Goal: Information Seeking & Learning: Learn about a topic

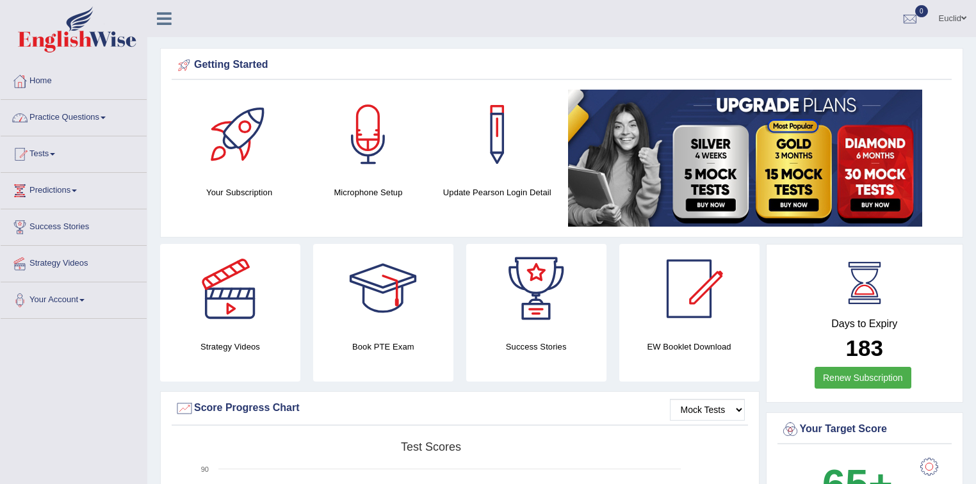
click at [108, 115] on link "Practice Questions" at bounding box center [74, 116] width 146 height 32
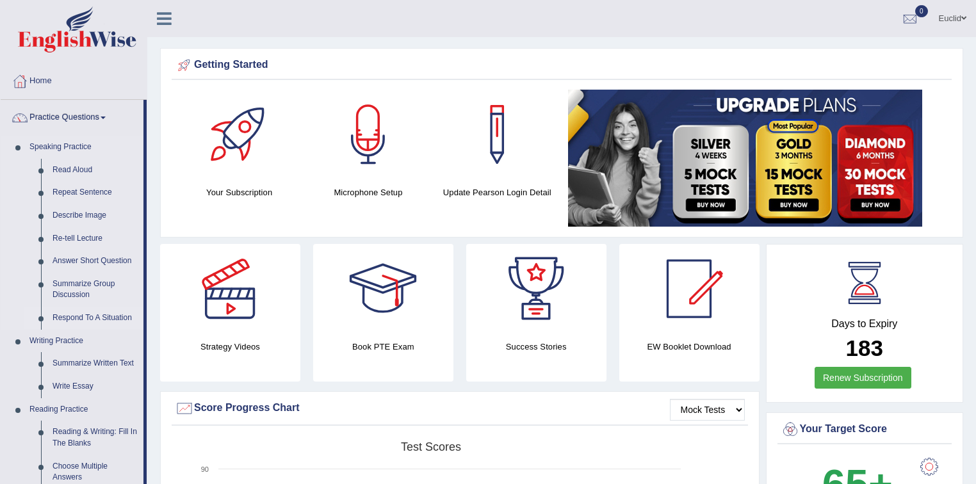
click at [83, 316] on link "Respond To A Situation" at bounding box center [95, 318] width 97 height 23
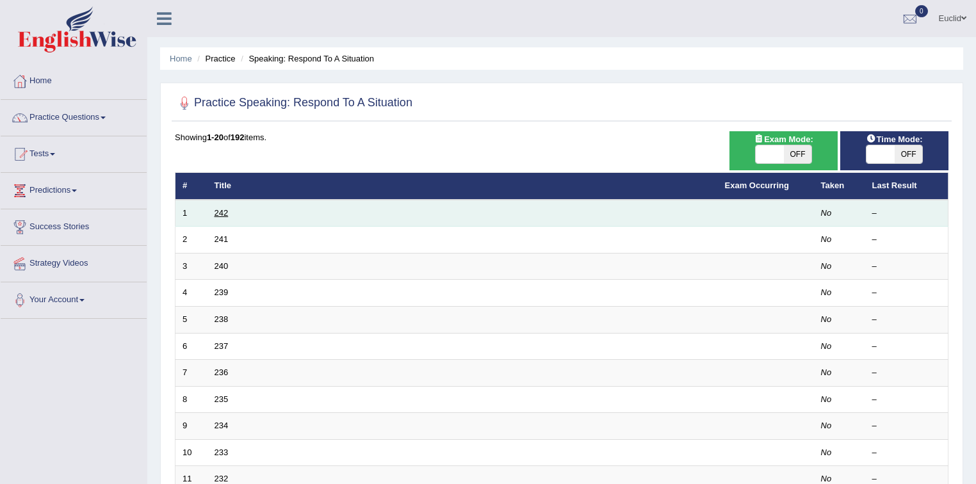
click at [218, 215] on link "242" at bounding box center [222, 213] width 14 height 10
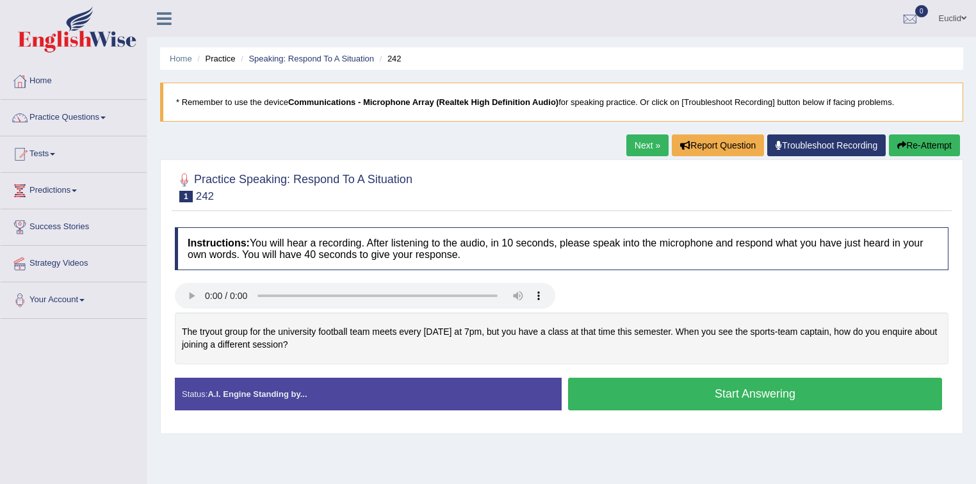
click at [47, 79] on link "Home" at bounding box center [74, 79] width 146 height 32
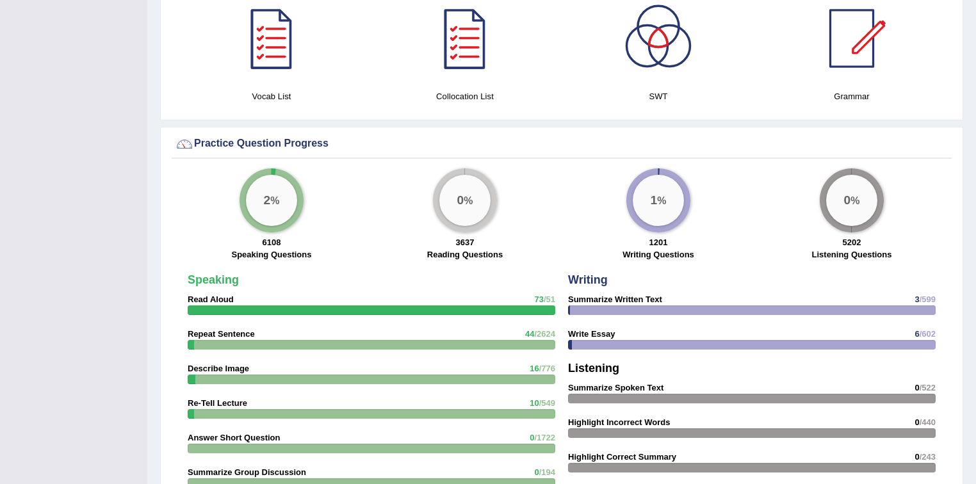
scroll to position [922, 0]
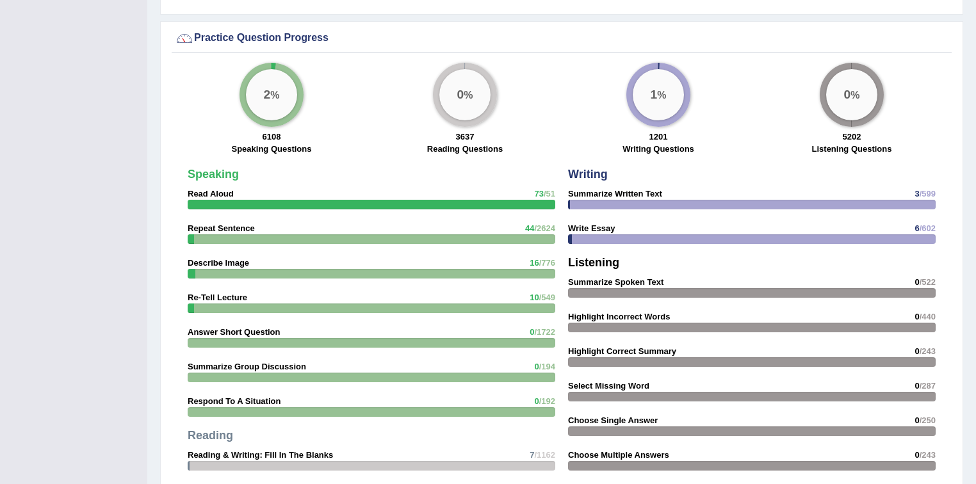
click at [278, 397] on strong "Respond To A Situation" at bounding box center [234, 401] width 93 height 10
click at [255, 396] on strong "Respond To A Situation" at bounding box center [234, 401] width 93 height 10
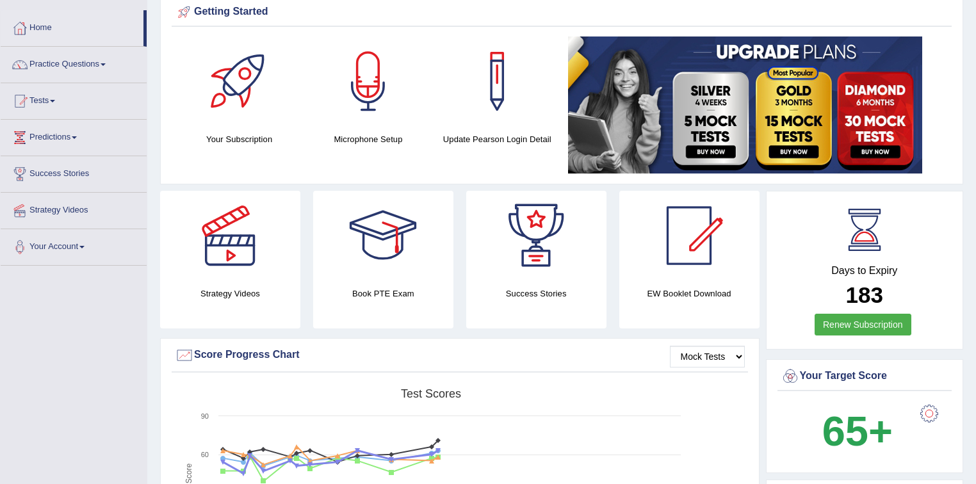
scroll to position [0, 0]
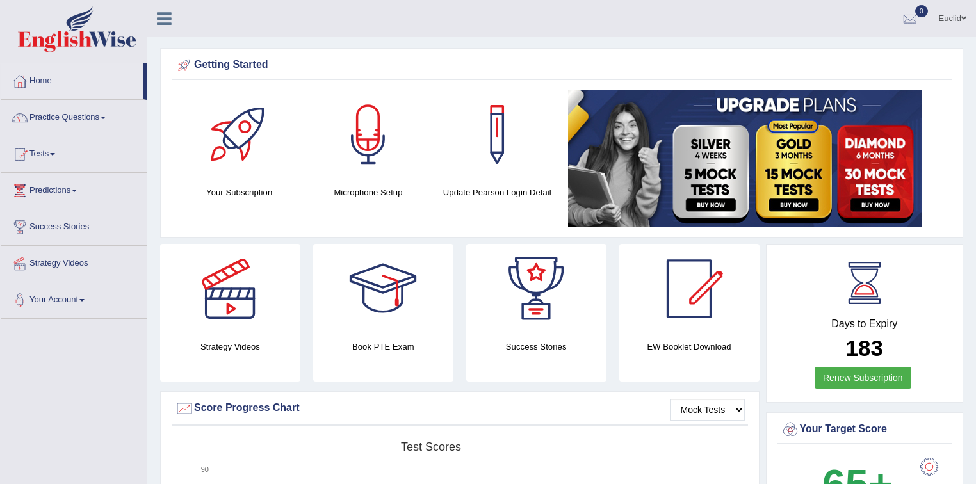
click at [242, 316] on div at bounding box center [230, 289] width 90 height 90
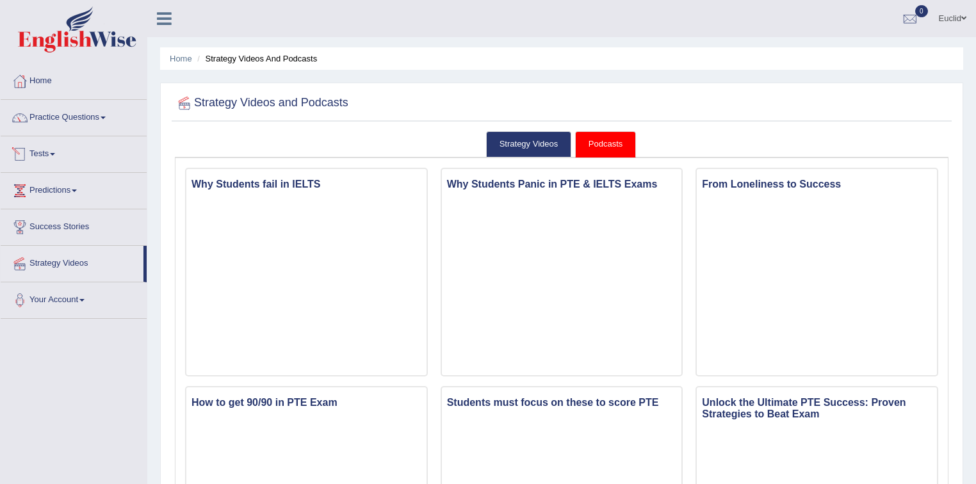
click at [49, 149] on link "Tests" at bounding box center [74, 152] width 146 height 32
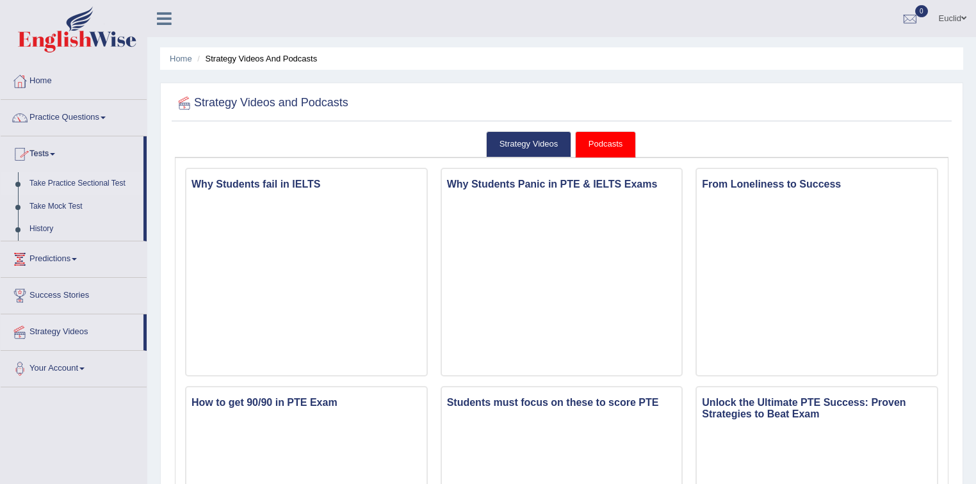
click at [80, 183] on link "Take Practice Sectional Test" at bounding box center [84, 183] width 120 height 23
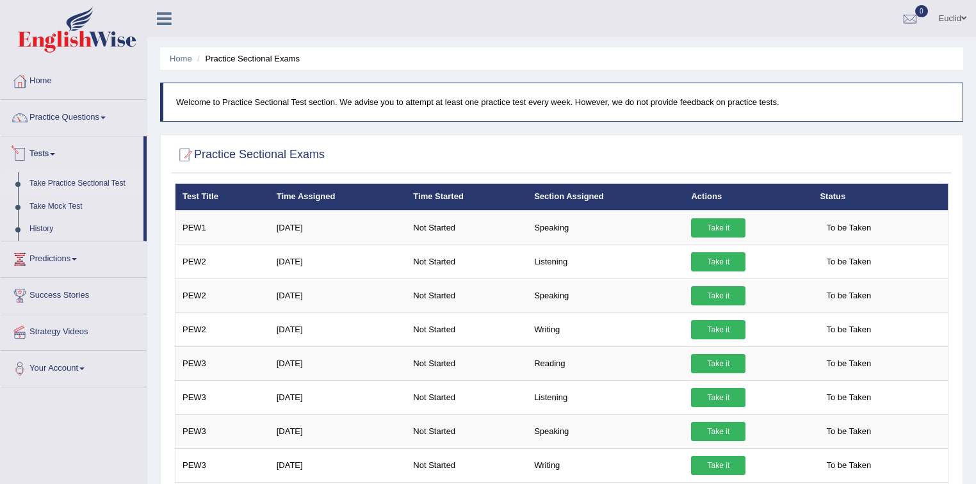
click at [54, 151] on link "Tests" at bounding box center [72, 152] width 143 height 32
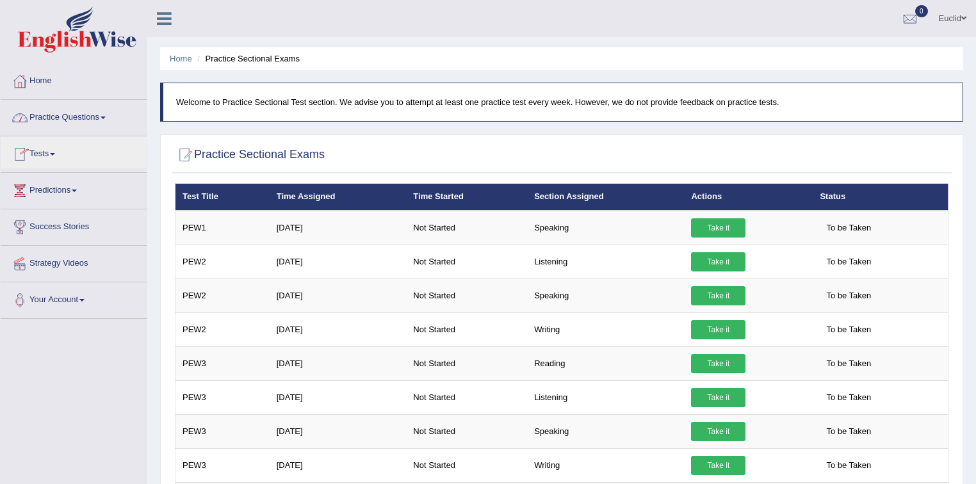
click at [90, 115] on link "Practice Questions" at bounding box center [74, 116] width 146 height 32
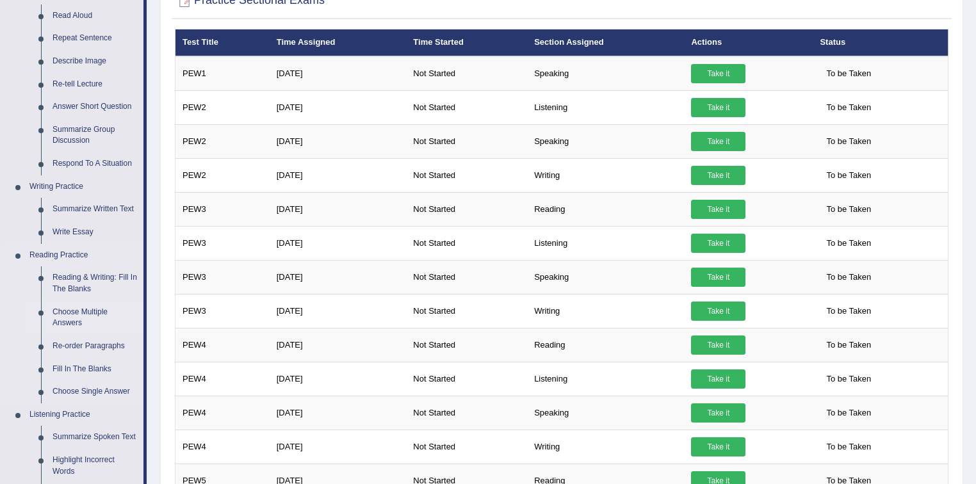
scroll to position [51, 0]
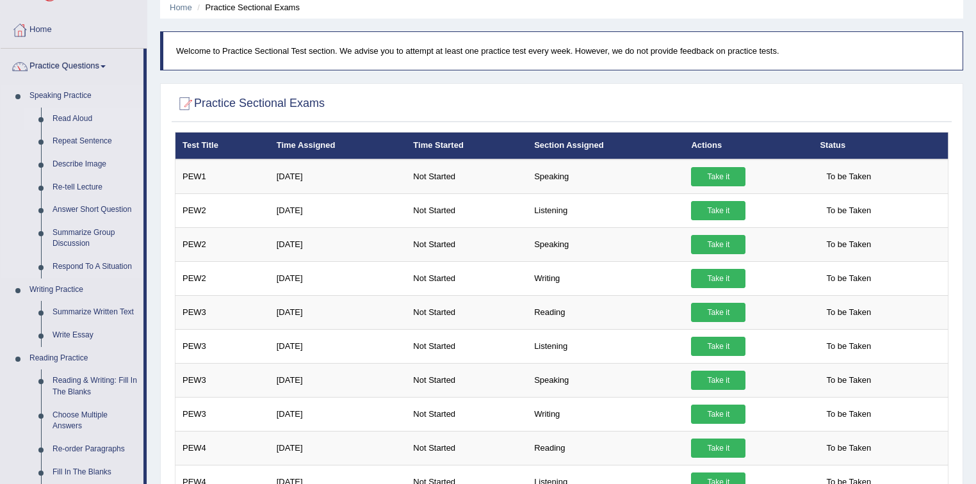
click at [69, 117] on link "Read Aloud" at bounding box center [95, 119] width 97 height 23
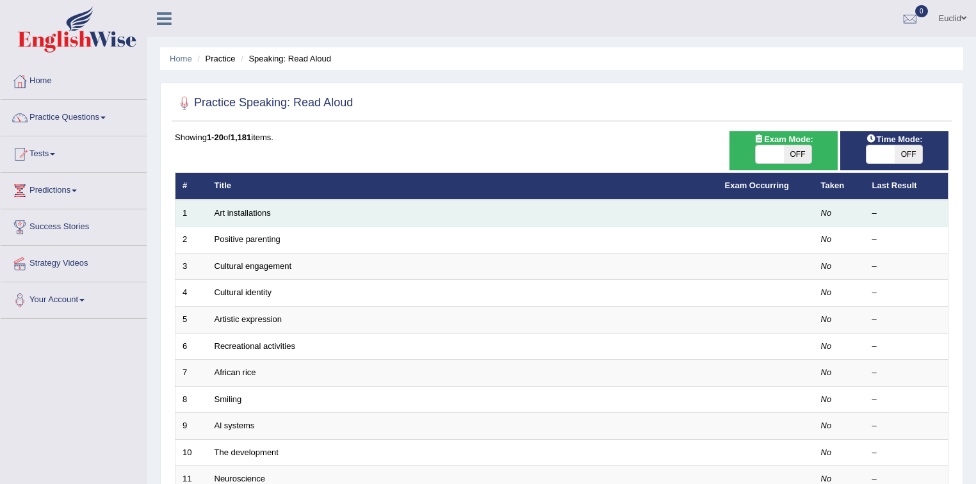
click at [416, 216] on td "Art installations" at bounding box center [462, 213] width 510 height 27
click at [239, 215] on link "Art installations" at bounding box center [243, 213] width 56 height 10
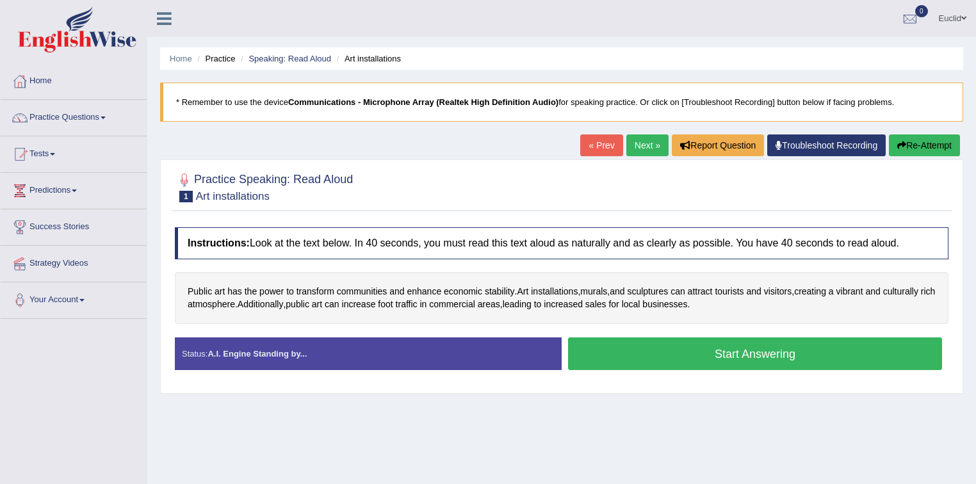
click at [690, 352] on button "Start Answering" at bounding box center [755, 353] width 374 height 33
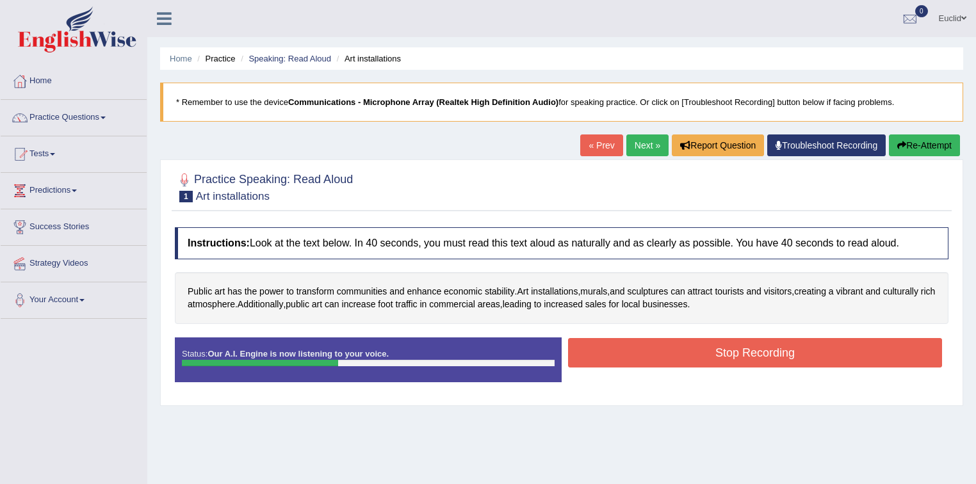
click at [784, 351] on button "Stop Recording" at bounding box center [755, 352] width 374 height 29
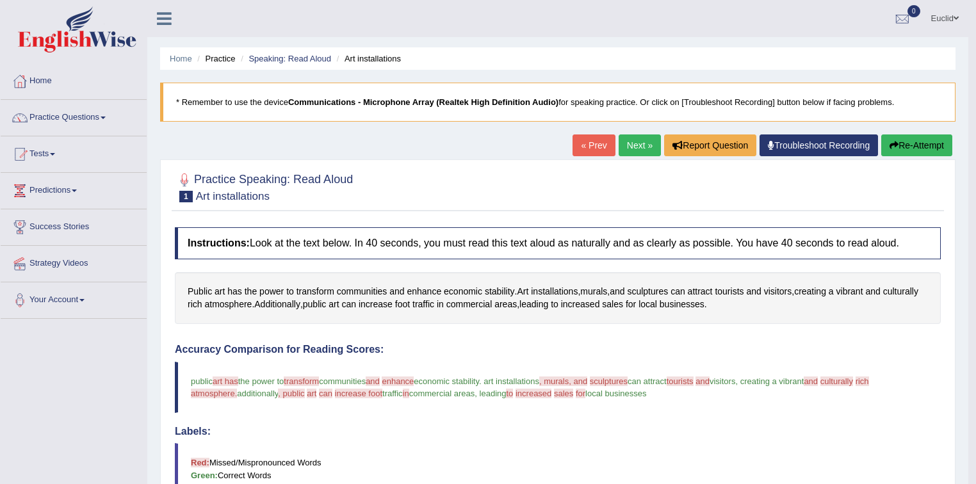
click at [635, 145] on link "Next »" at bounding box center [640, 145] width 42 height 22
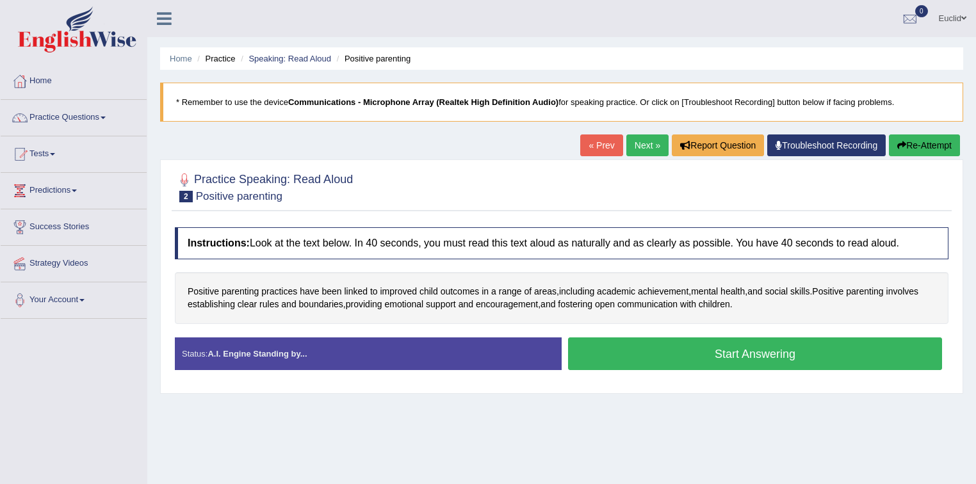
click at [666, 361] on button "Start Answering" at bounding box center [755, 353] width 374 height 33
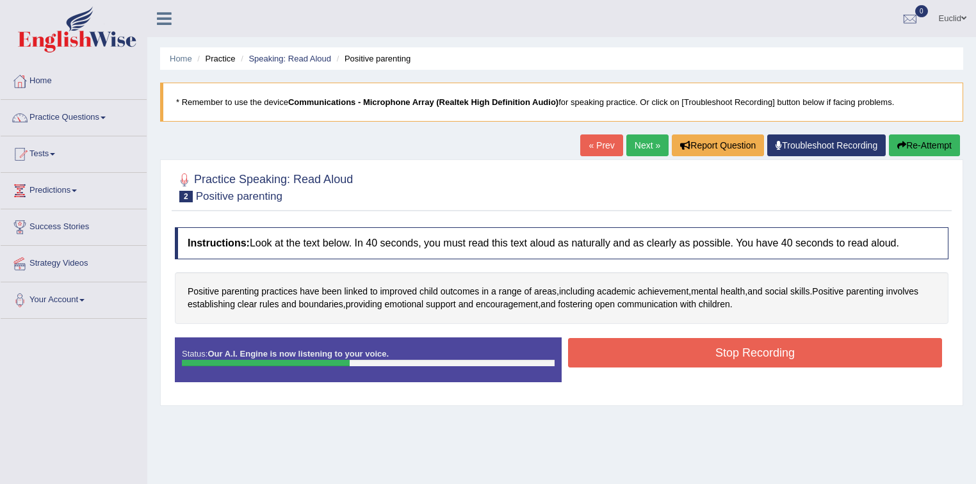
click at [727, 348] on button "Stop Recording" at bounding box center [755, 352] width 374 height 29
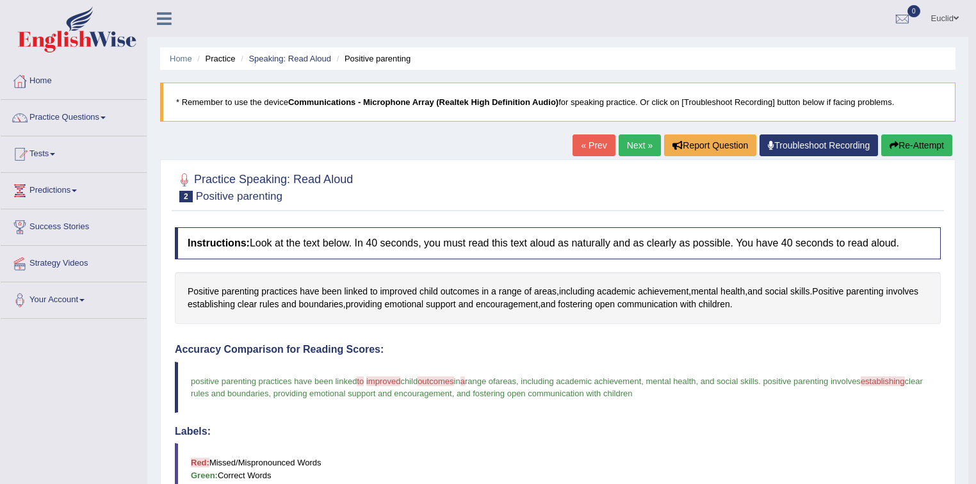
click at [635, 142] on link "Next »" at bounding box center [640, 145] width 42 height 22
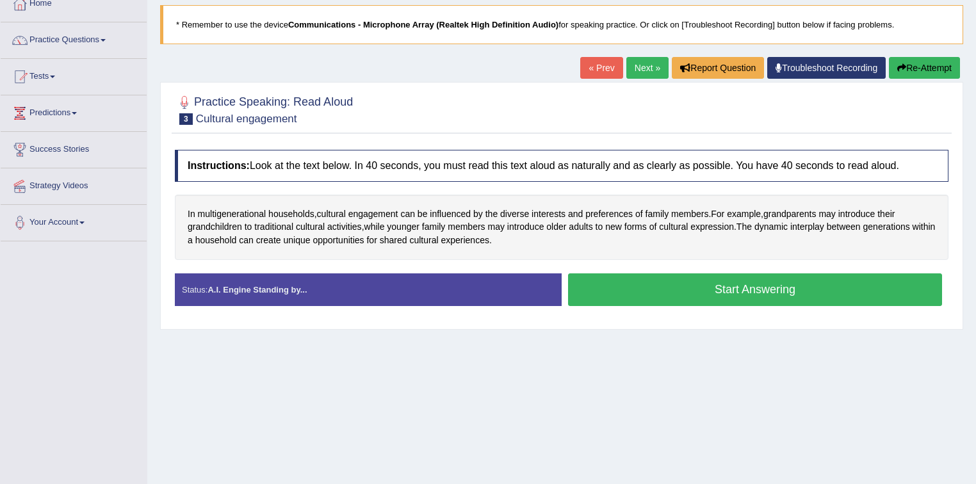
scroll to position [154, 0]
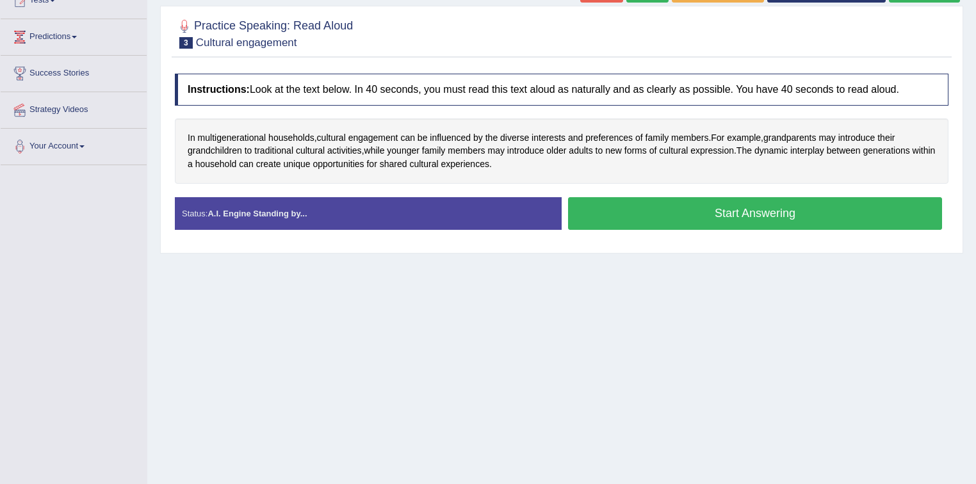
click at [700, 219] on button "Start Answering" at bounding box center [755, 213] width 374 height 33
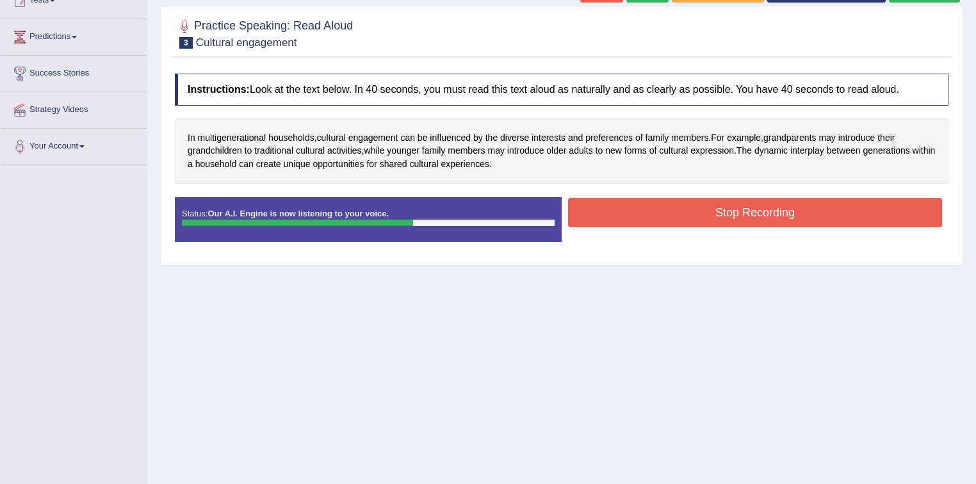
click at [756, 213] on button "Stop Recording" at bounding box center [755, 212] width 374 height 29
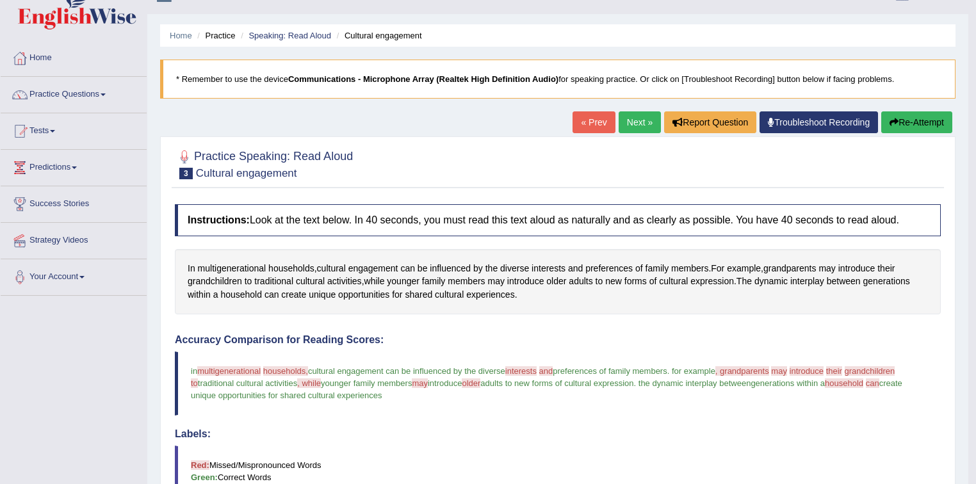
scroll to position [0, 0]
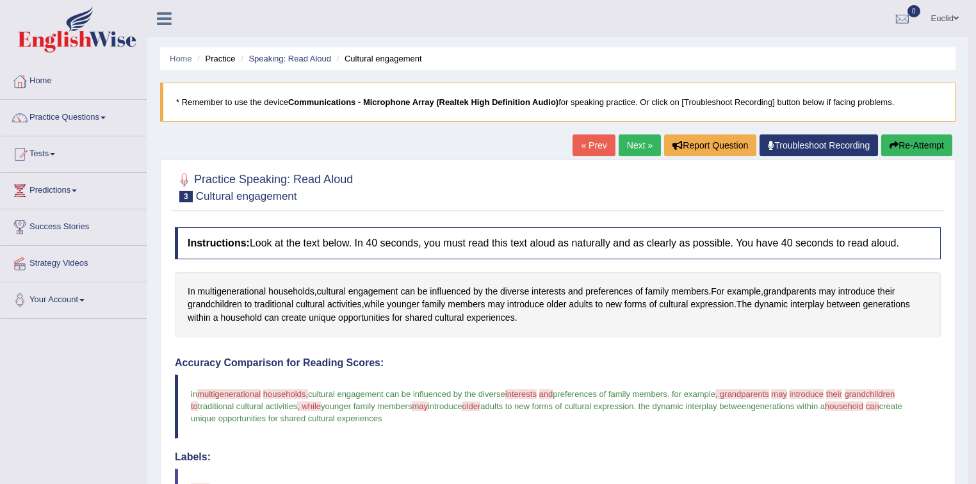
click at [644, 143] on link "Next »" at bounding box center [640, 145] width 42 height 22
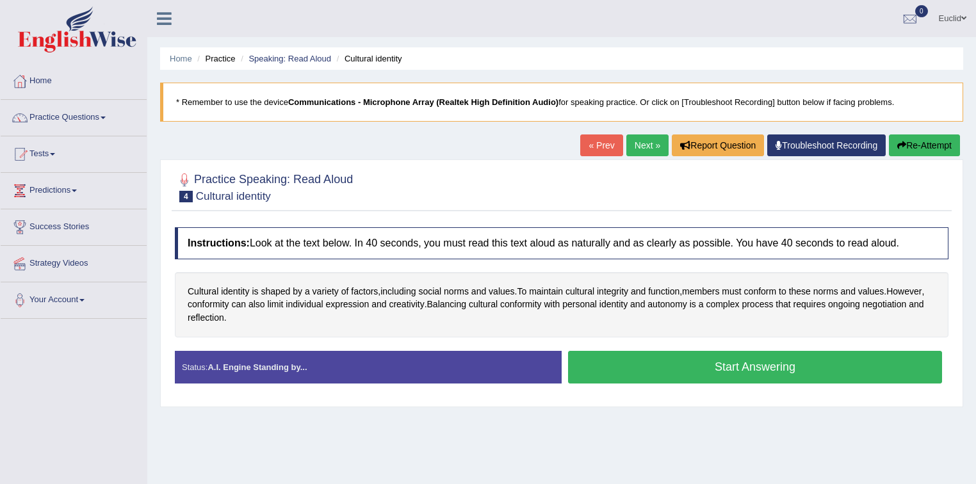
click at [703, 369] on button "Start Answering" at bounding box center [755, 367] width 374 height 33
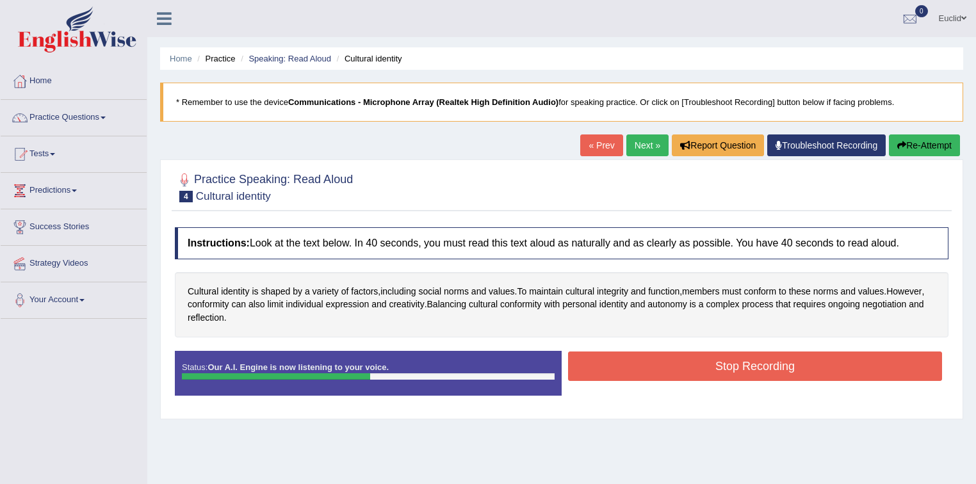
click at [818, 362] on button "Stop Recording" at bounding box center [755, 366] width 374 height 29
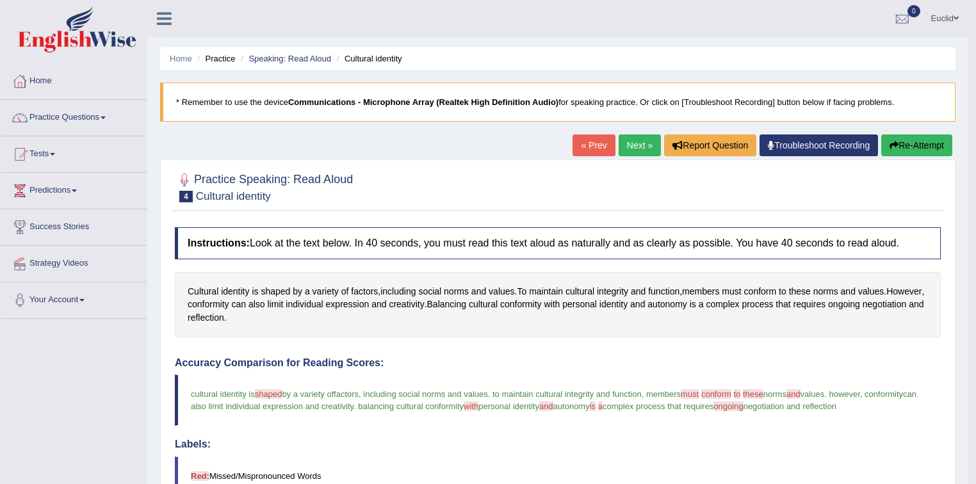
click at [627, 151] on link "Next »" at bounding box center [640, 145] width 42 height 22
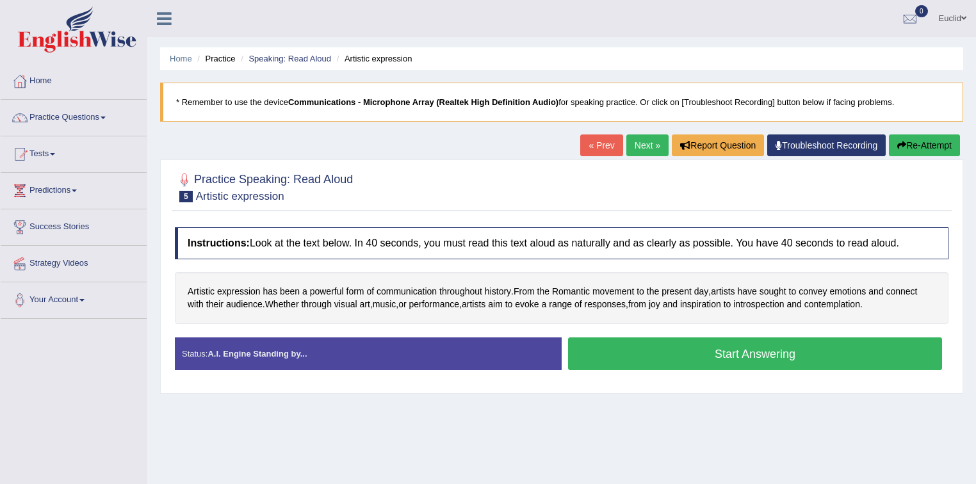
click at [715, 356] on button "Start Answering" at bounding box center [755, 353] width 374 height 33
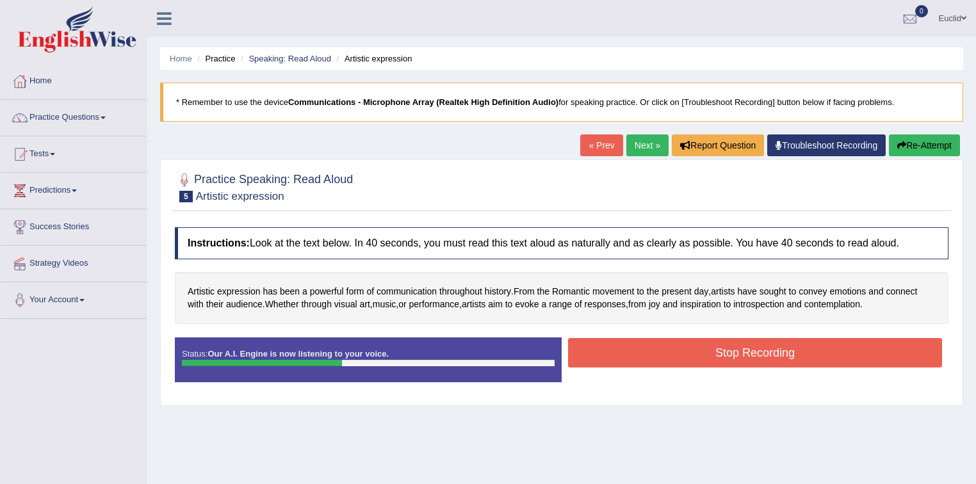
click at [802, 348] on button "Stop Recording" at bounding box center [755, 352] width 374 height 29
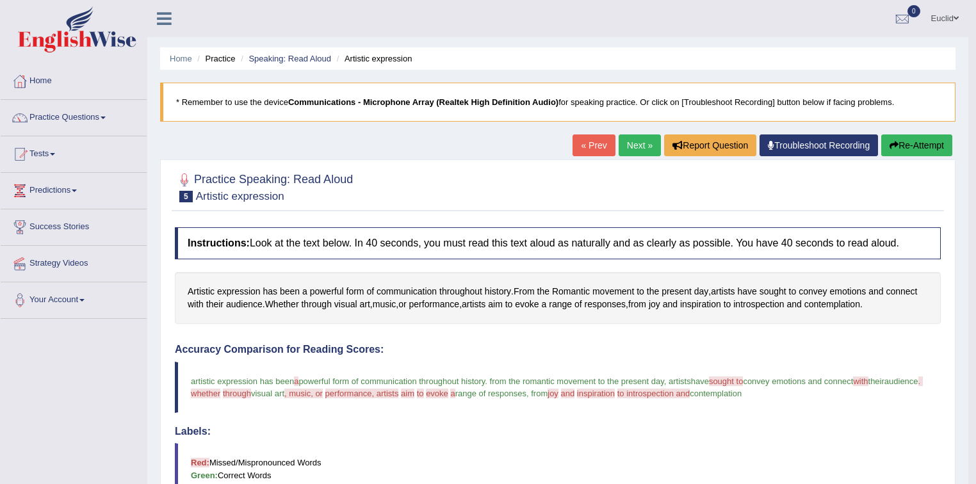
click at [631, 143] on link "Next »" at bounding box center [640, 145] width 42 height 22
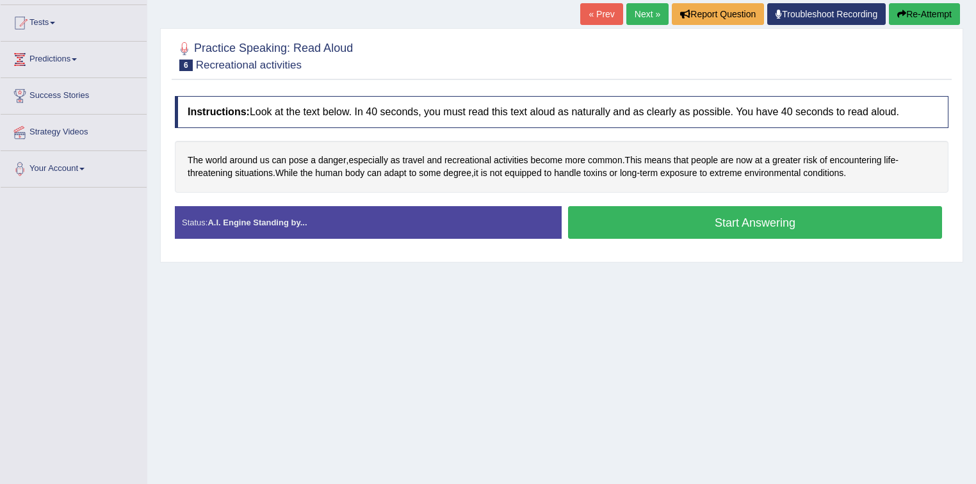
scroll to position [154, 0]
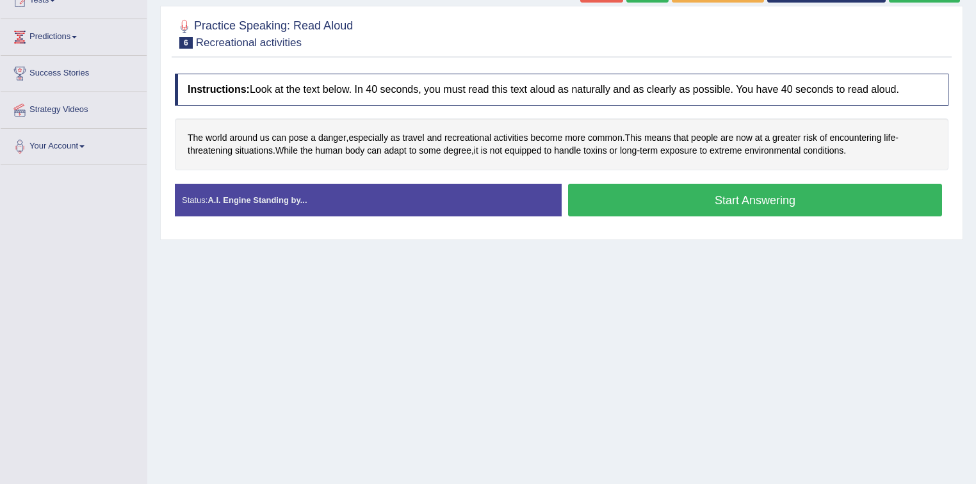
click at [733, 204] on button "Start Answering" at bounding box center [755, 200] width 374 height 33
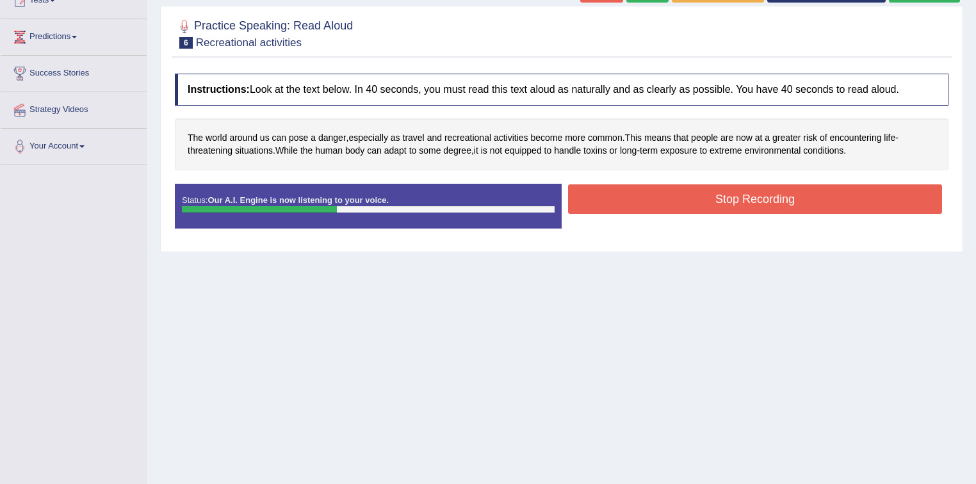
click at [794, 198] on button "Stop Recording" at bounding box center [755, 198] width 374 height 29
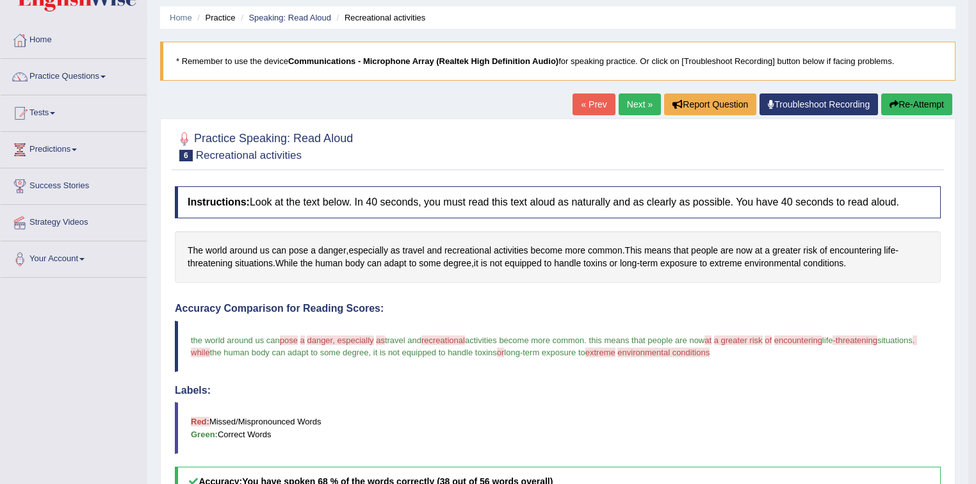
scroll to position [0, 0]
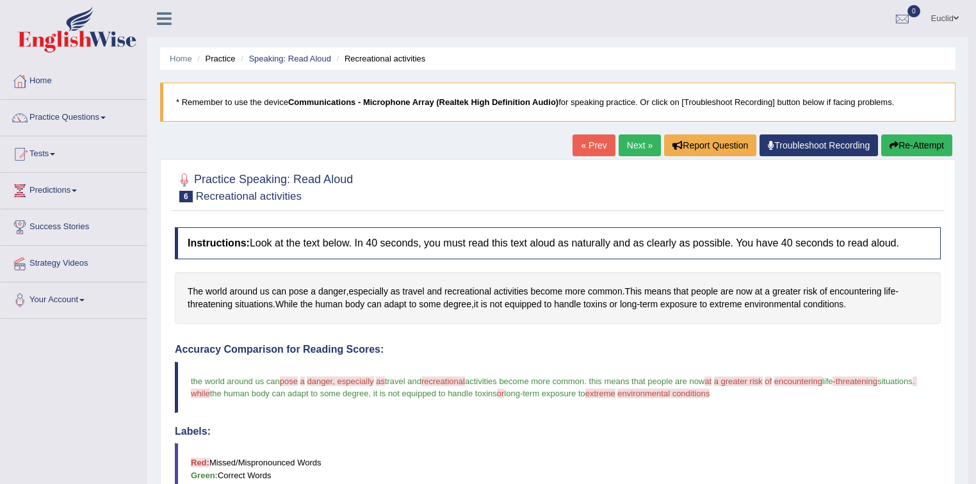
click at [633, 147] on link "Next »" at bounding box center [640, 145] width 42 height 22
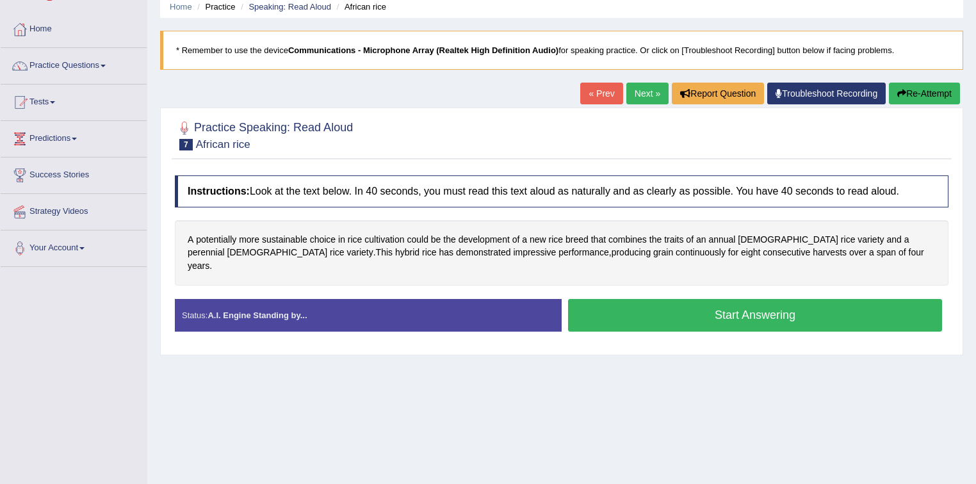
scroll to position [188, 0]
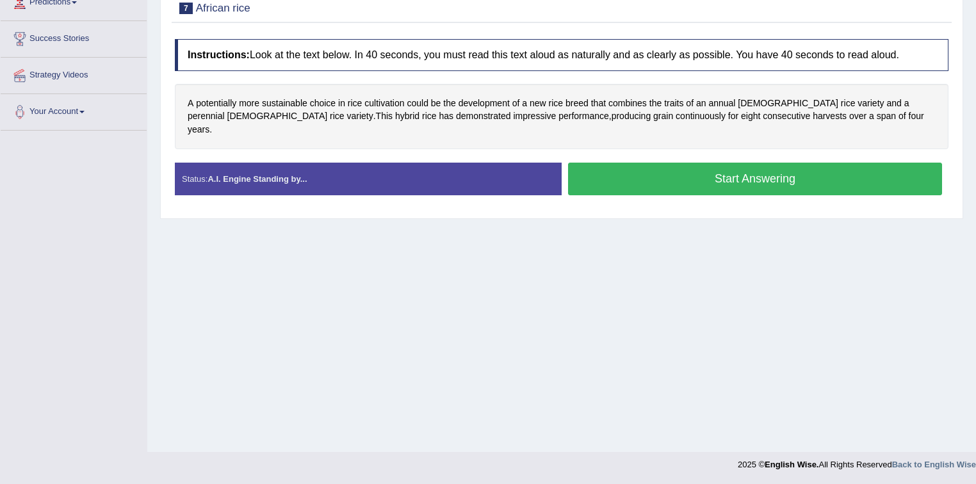
click at [722, 172] on button "Start Answering" at bounding box center [755, 179] width 374 height 33
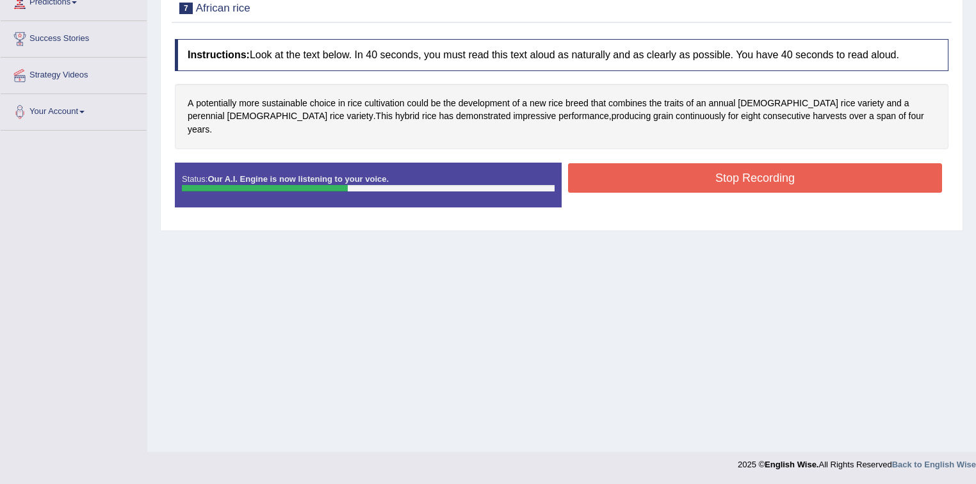
click at [769, 163] on button "Stop Recording" at bounding box center [755, 177] width 374 height 29
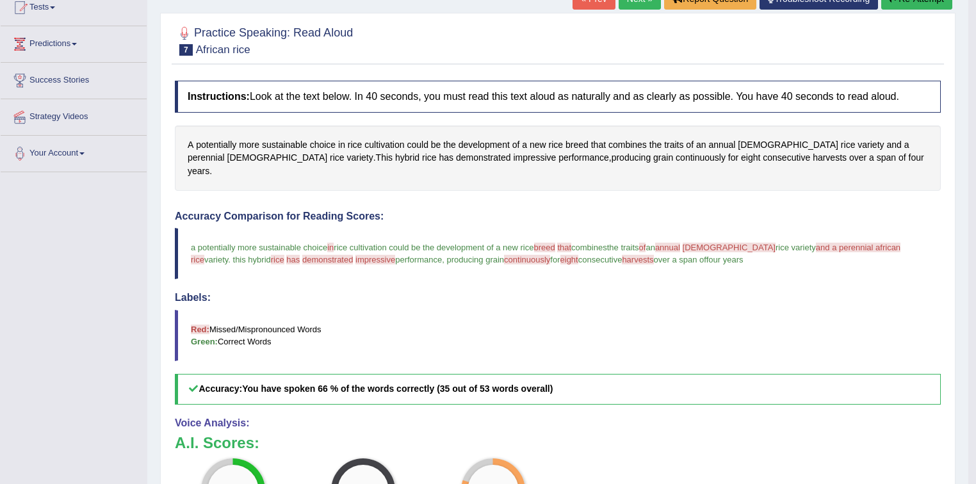
scroll to position [0, 0]
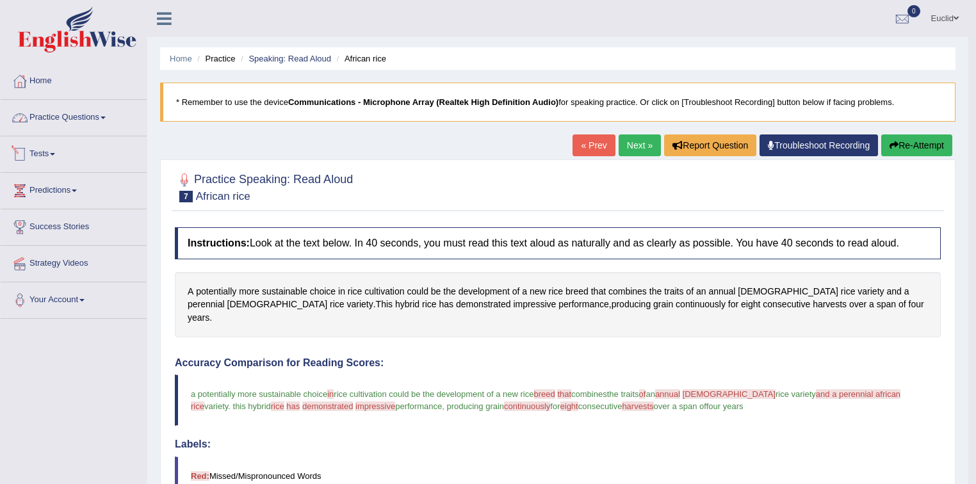
click at [100, 122] on link "Practice Questions" at bounding box center [74, 116] width 146 height 32
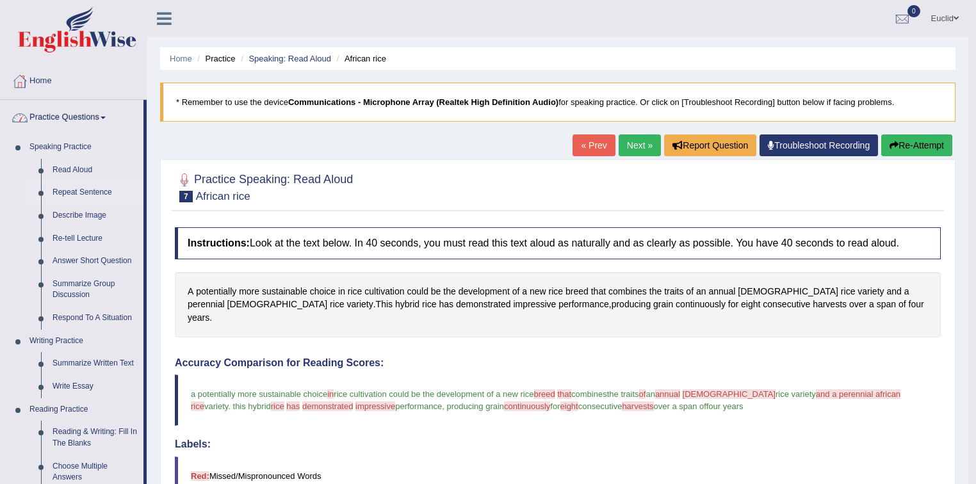
click at [89, 195] on link "Repeat Sentence" at bounding box center [95, 192] width 97 height 23
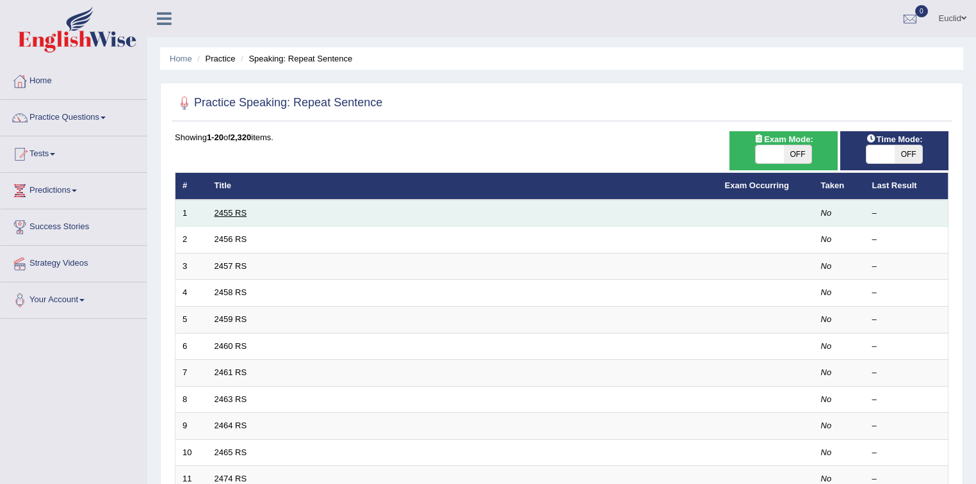
click at [229, 210] on link "2455 RS" at bounding box center [231, 213] width 33 height 10
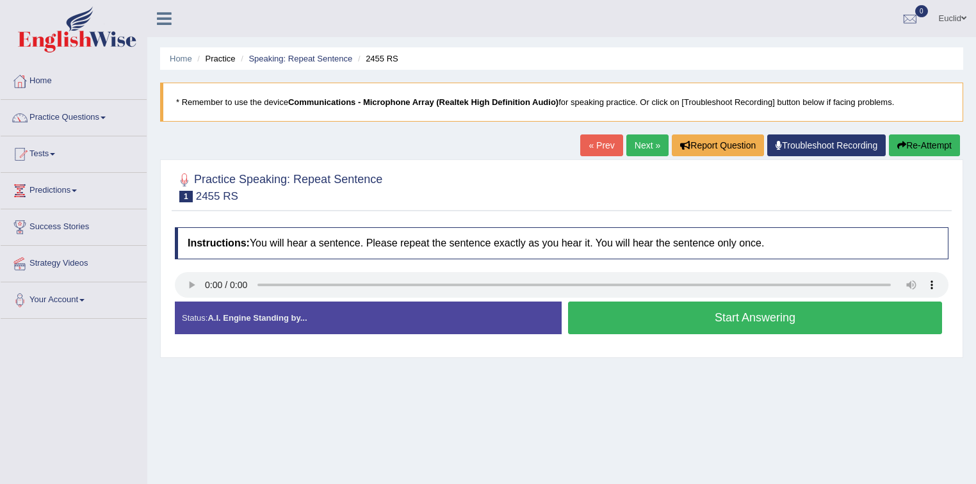
click at [634, 318] on button "Start Answering" at bounding box center [755, 318] width 374 height 33
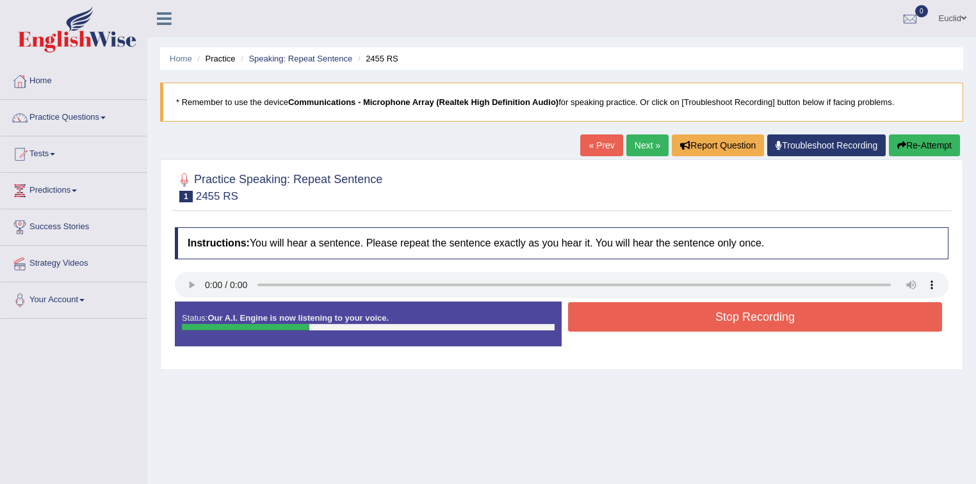
click at [818, 312] on button "Stop Recording" at bounding box center [755, 316] width 374 height 29
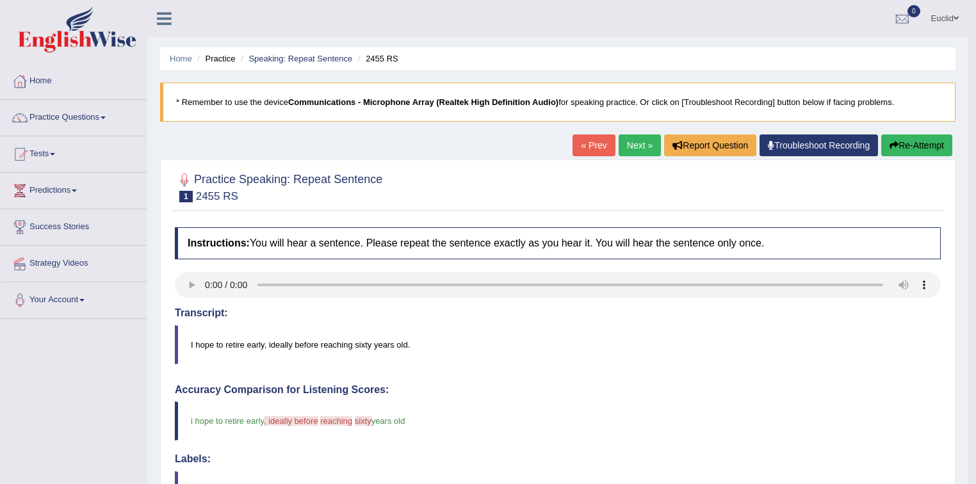
click at [637, 145] on link "Next »" at bounding box center [640, 145] width 42 height 22
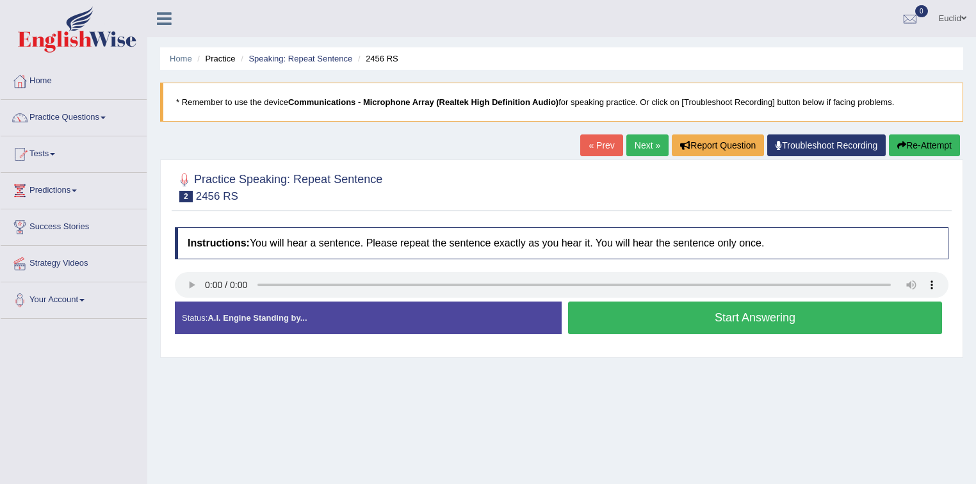
click at [773, 319] on button "Start Answering" at bounding box center [755, 318] width 374 height 33
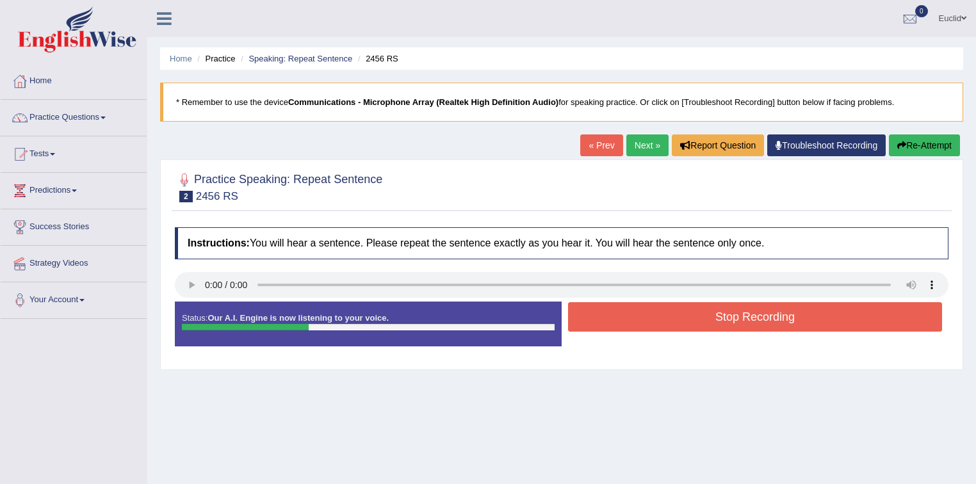
click at [800, 318] on button "Stop Recording" at bounding box center [755, 316] width 374 height 29
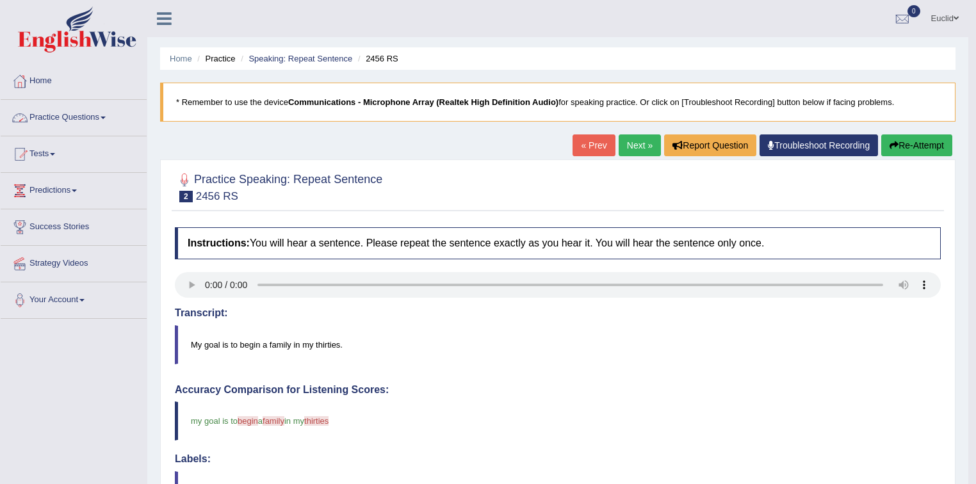
click at [92, 118] on link "Practice Questions" at bounding box center [74, 116] width 146 height 32
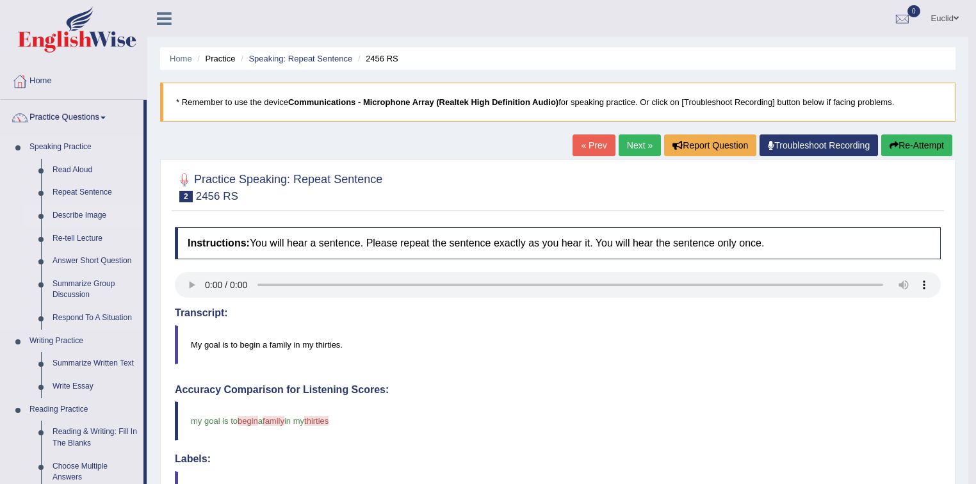
click at [95, 216] on link "Describe Image" at bounding box center [95, 215] width 97 height 23
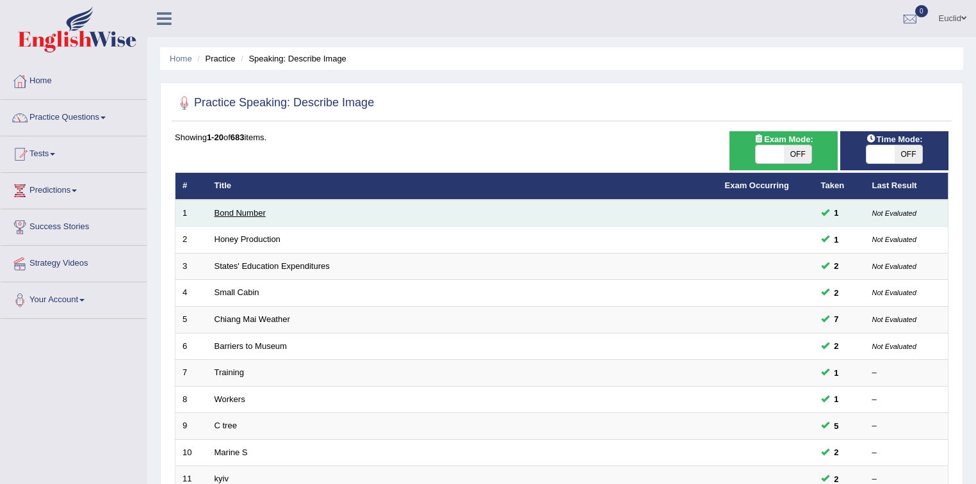
click at [248, 215] on link "Bond Number" at bounding box center [240, 213] width 51 height 10
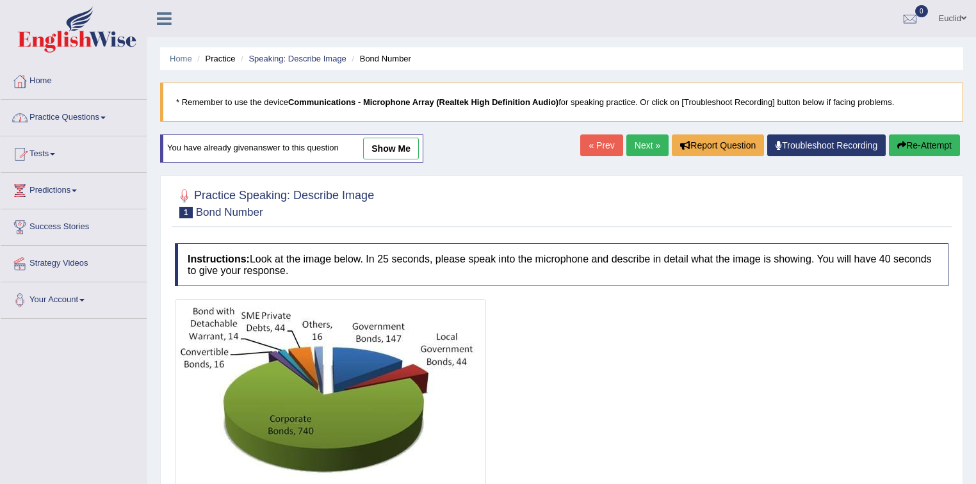
click at [101, 120] on link "Practice Questions" at bounding box center [74, 116] width 146 height 32
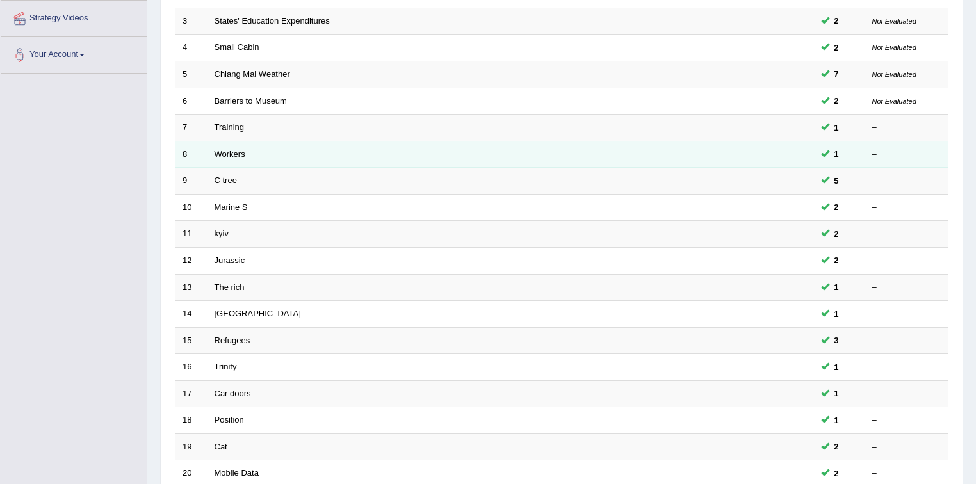
scroll to position [360, 0]
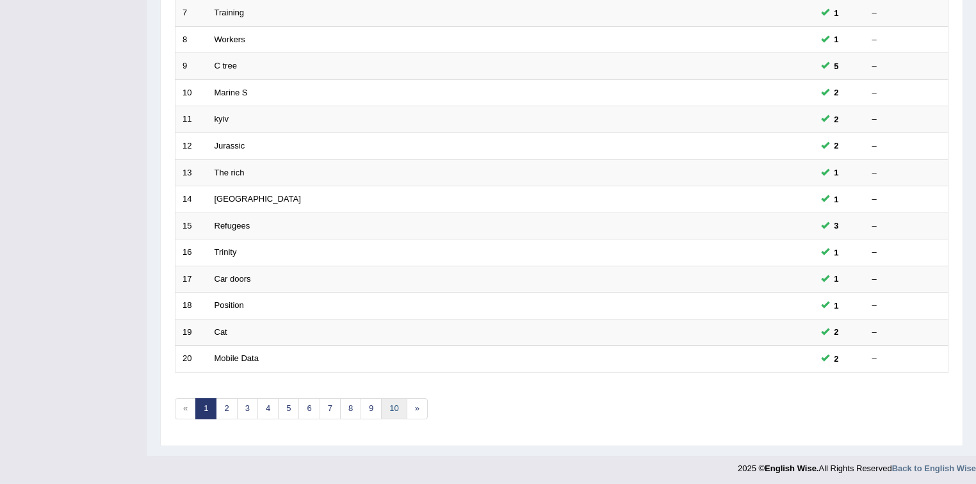
click at [395, 403] on link "10" at bounding box center [394, 408] width 26 height 21
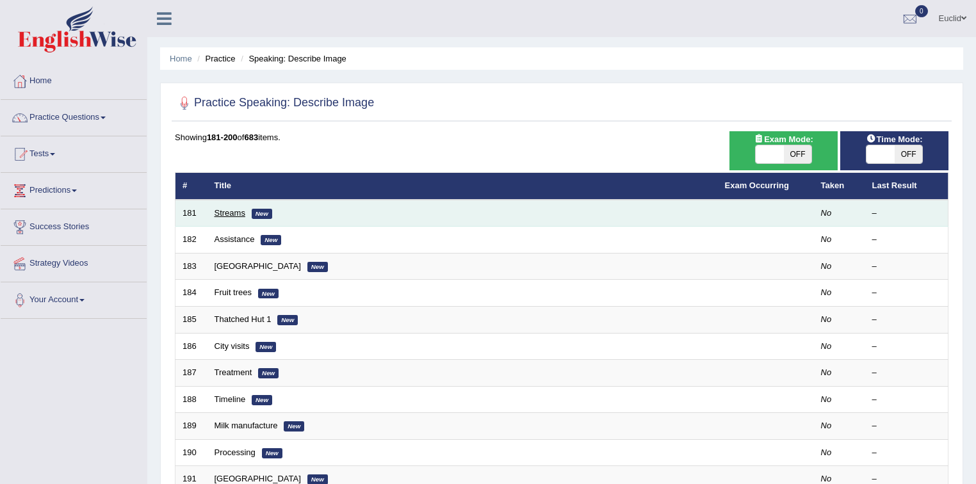
click at [230, 211] on link "Streams" at bounding box center [230, 213] width 31 height 10
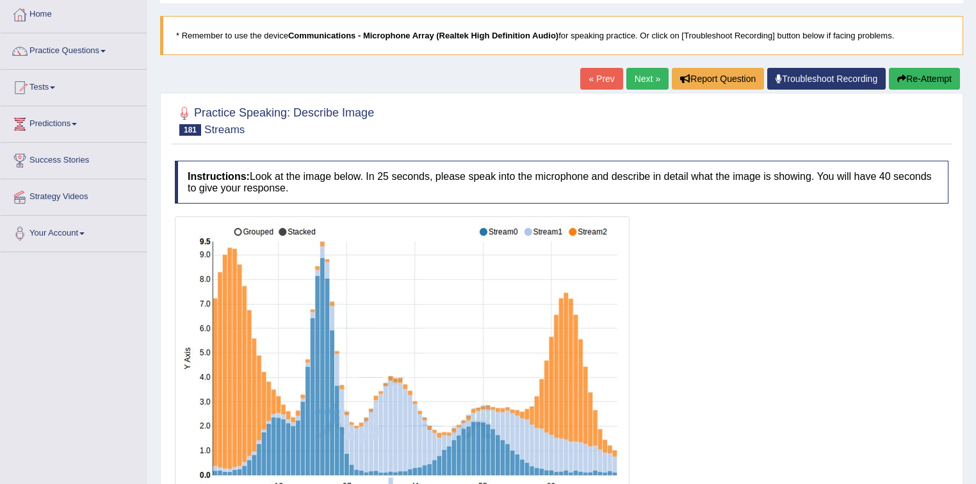
scroll to position [191, 0]
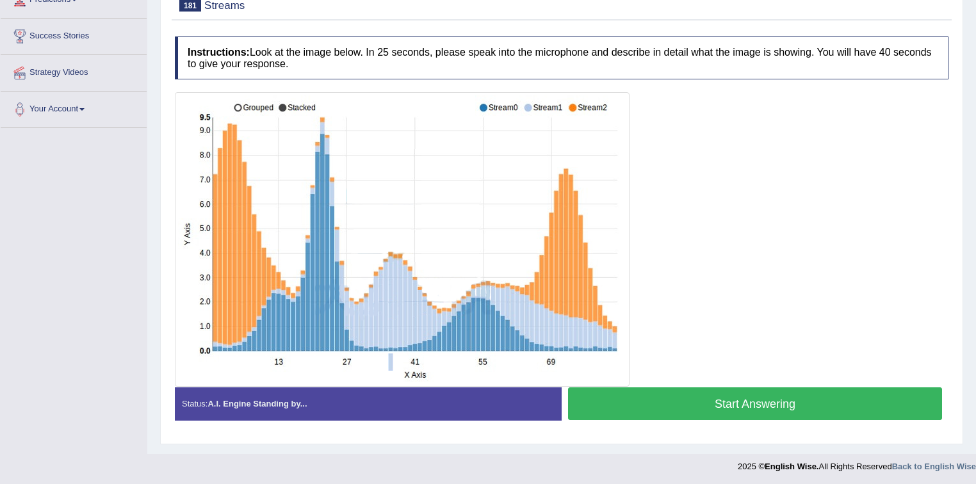
click at [679, 400] on button "Start Answering" at bounding box center [755, 403] width 374 height 33
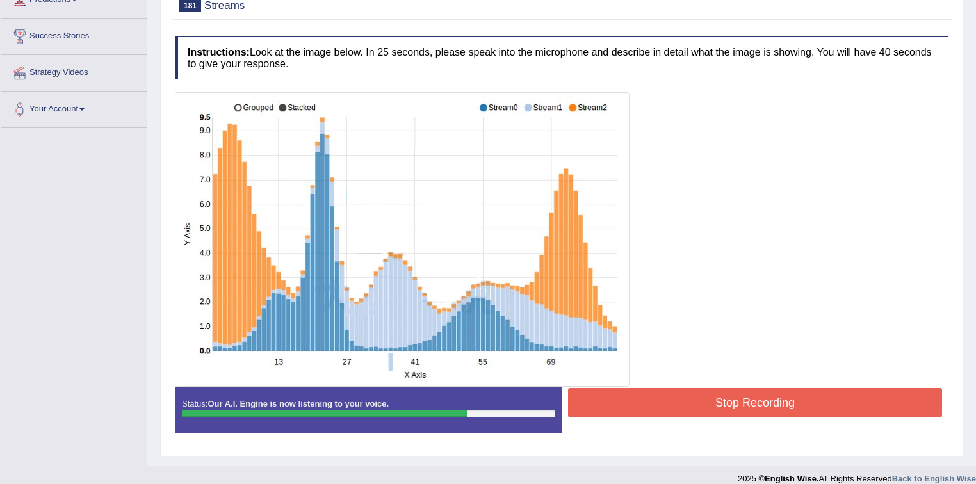
click at [738, 398] on button "Stop Recording" at bounding box center [755, 402] width 374 height 29
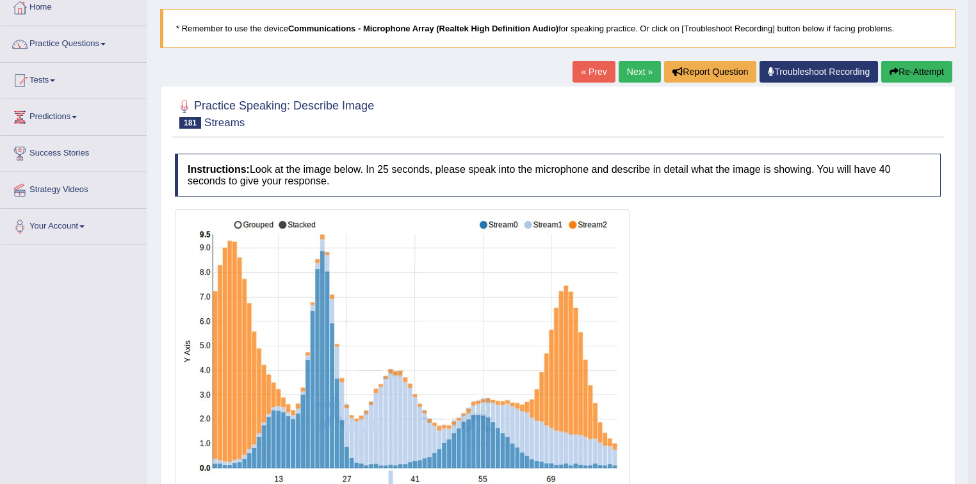
scroll to position [0, 0]
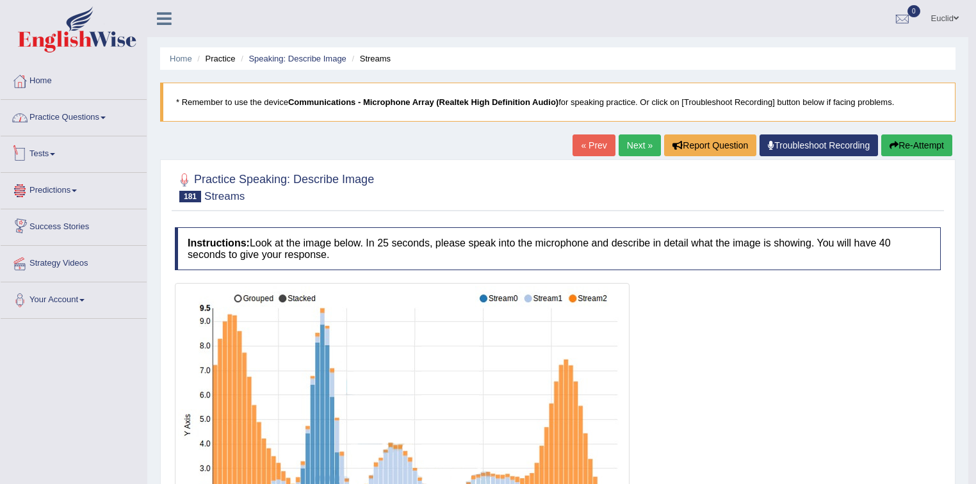
click at [90, 120] on link "Practice Questions" at bounding box center [74, 116] width 146 height 32
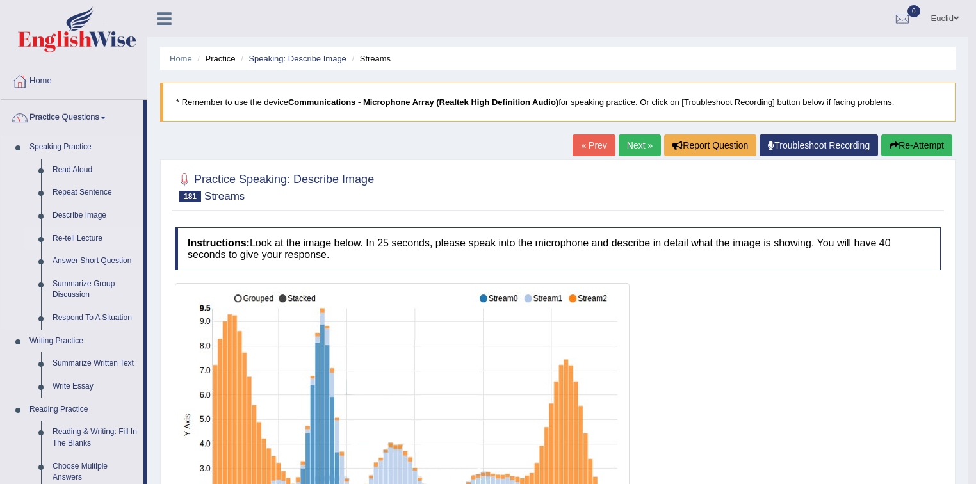
click at [87, 238] on link "Re-tell Lecture" at bounding box center [95, 238] width 97 height 23
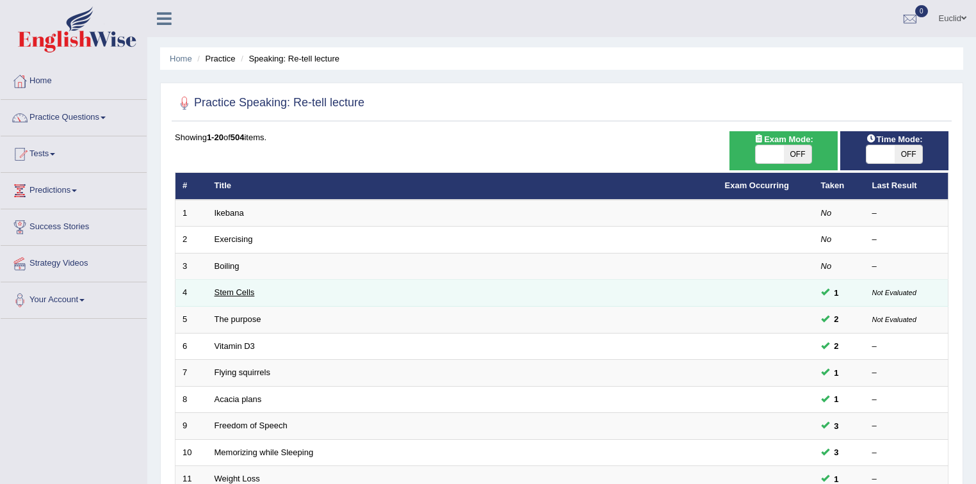
click at [242, 293] on link "Stem Cells" at bounding box center [235, 292] width 40 height 10
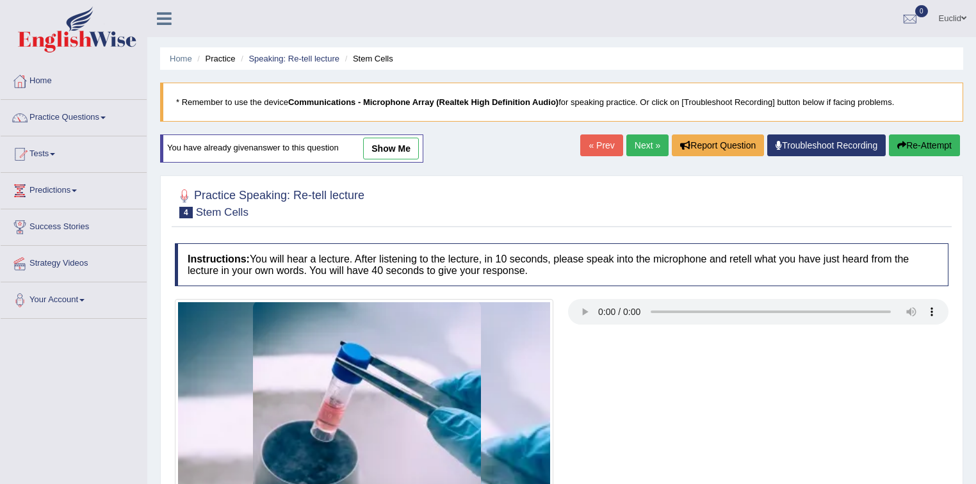
click at [396, 142] on link "show me" at bounding box center [391, 149] width 56 height 22
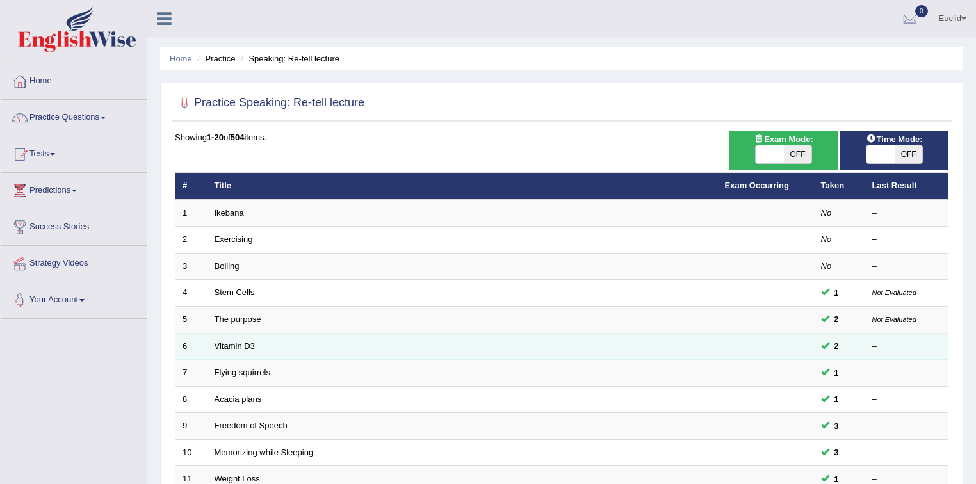
click at [235, 343] on link "Vitamin D3" at bounding box center [235, 346] width 40 height 10
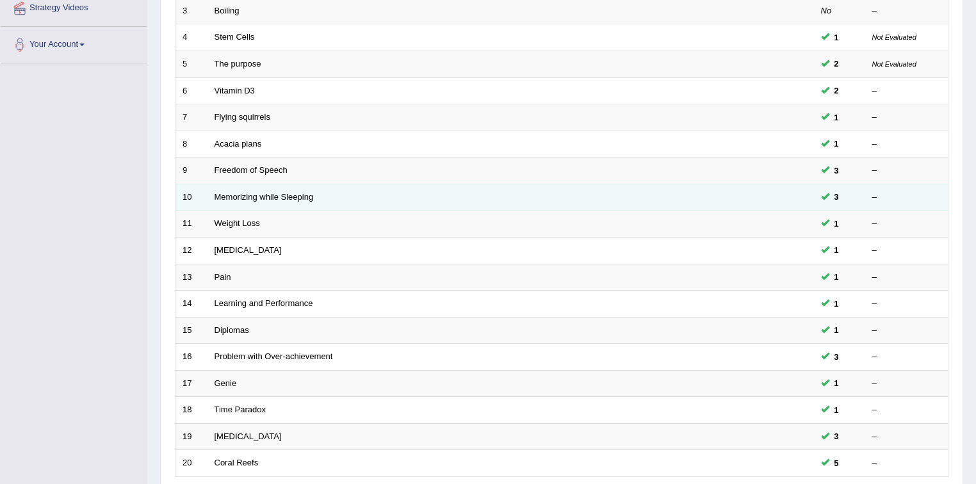
scroll to position [359, 0]
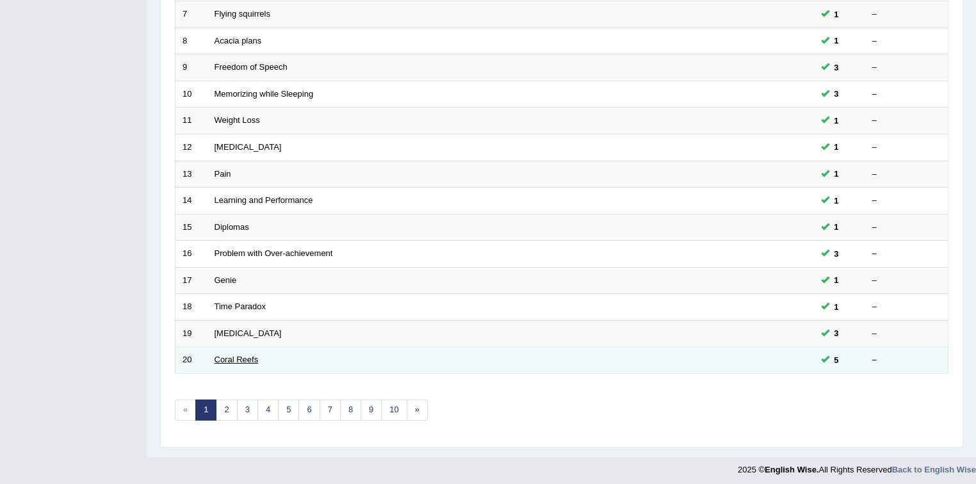
click at [242, 356] on link "Coral Reefs" at bounding box center [237, 360] width 44 height 10
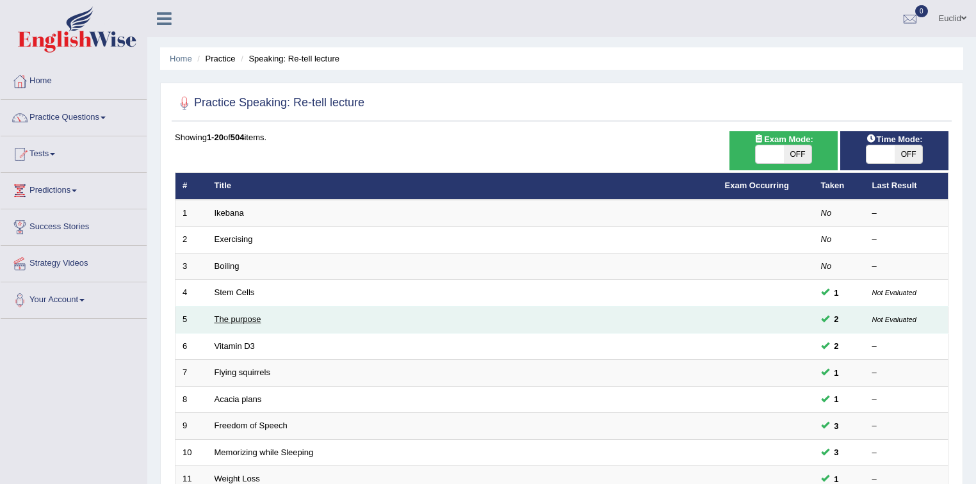
click at [241, 318] on link "The purpose" at bounding box center [238, 319] width 47 height 10
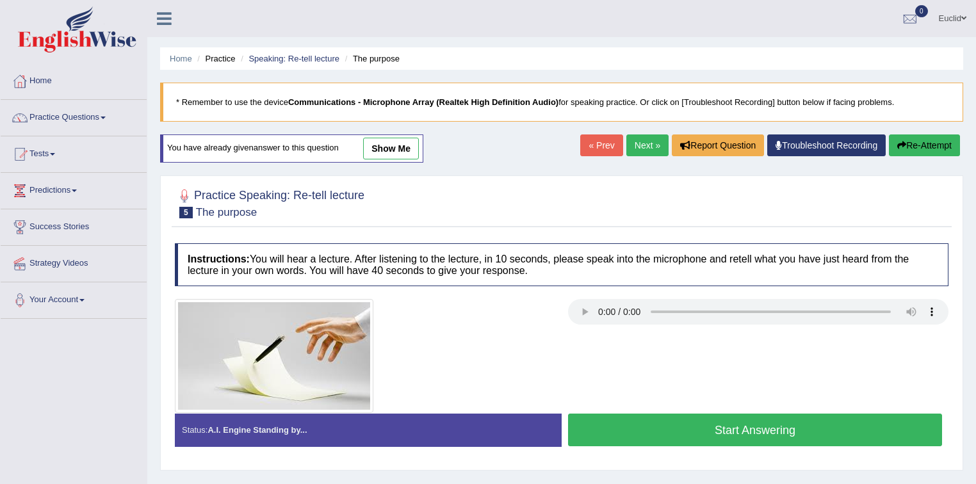
click at [388, 142] on link "show me" at bounding box center [391, 149] width 56 height 22
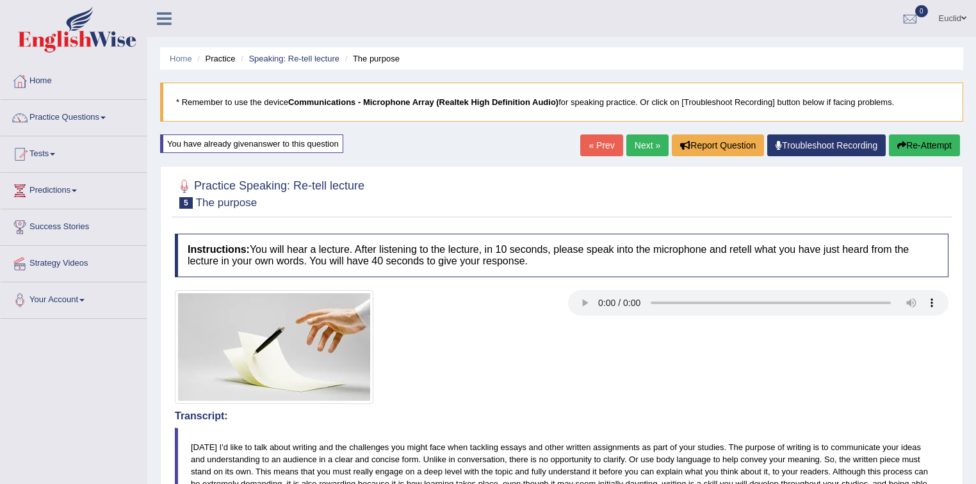
click at [102, 114] on link "Practice Questions" at bounding box center [74, 116] width 146 height 32
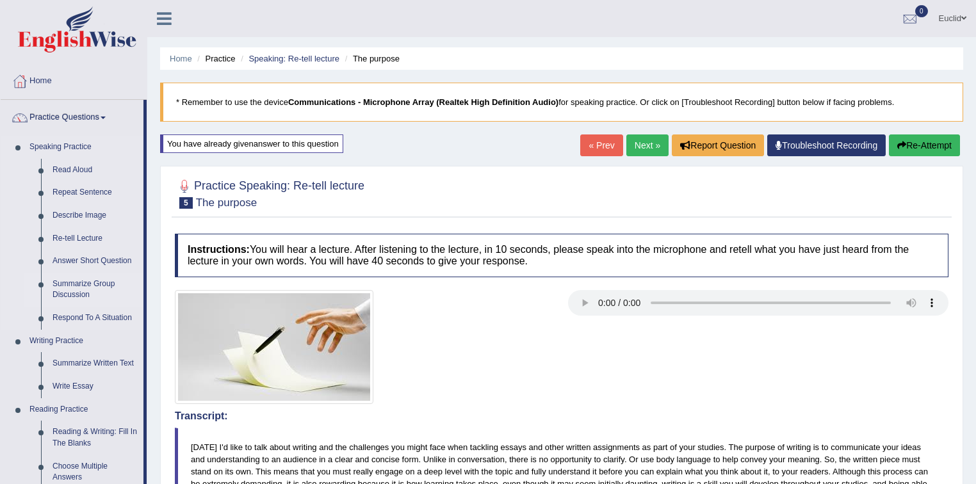
click at [86, 285] on link "Summarize Group Discussion" at bounding box center [95, 290] width 97 height 34
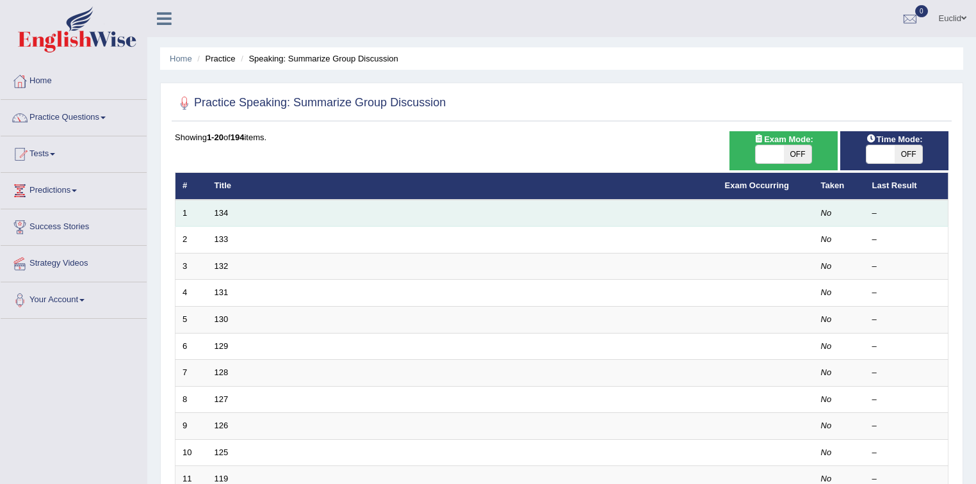
click at [219, 220] on td "134" at bounding box center [462, 213] width 510 height 27
click at [222, 212] on link "134" at bounding box center [222, 213] width 14 height 10
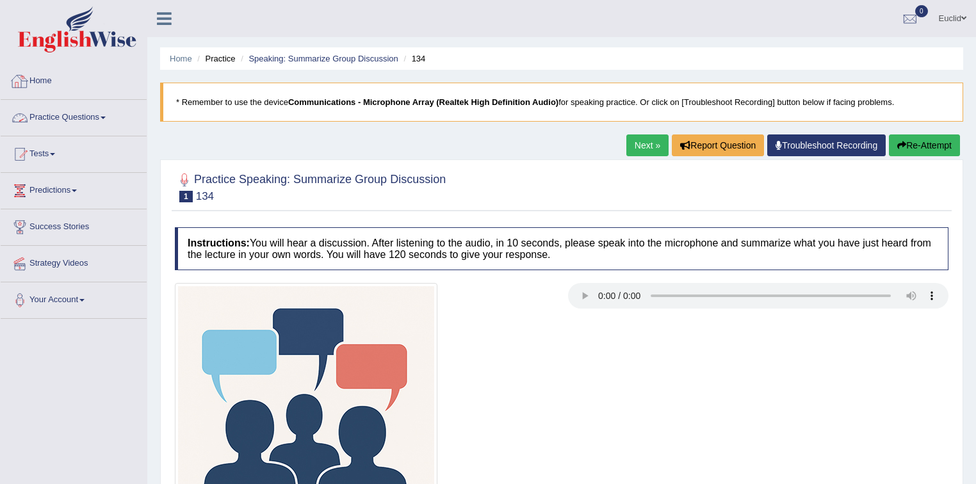
click at [101, 121] on link "Practice Questions" at bounding box center [74, 116] width 146 height 32
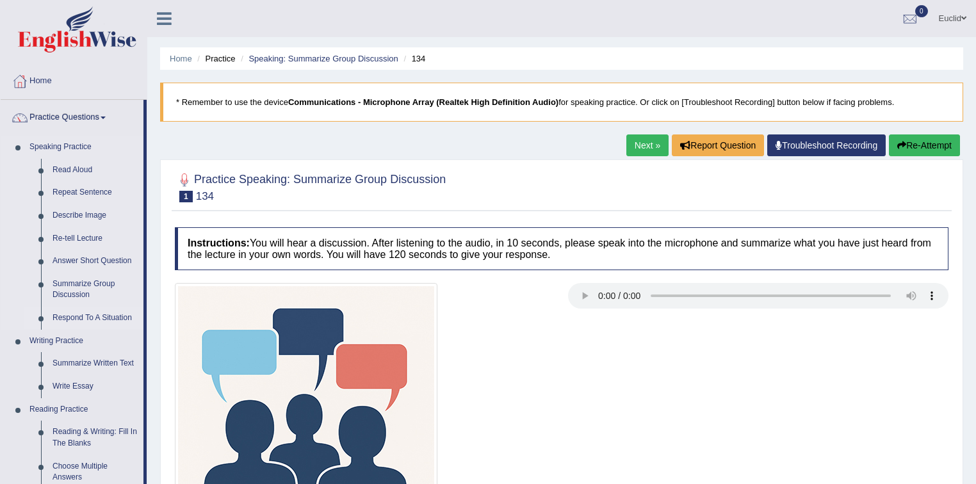
click at [99, 320] on link "Respond To A Situation" at bounding box center [95, 318] width 97 height 23
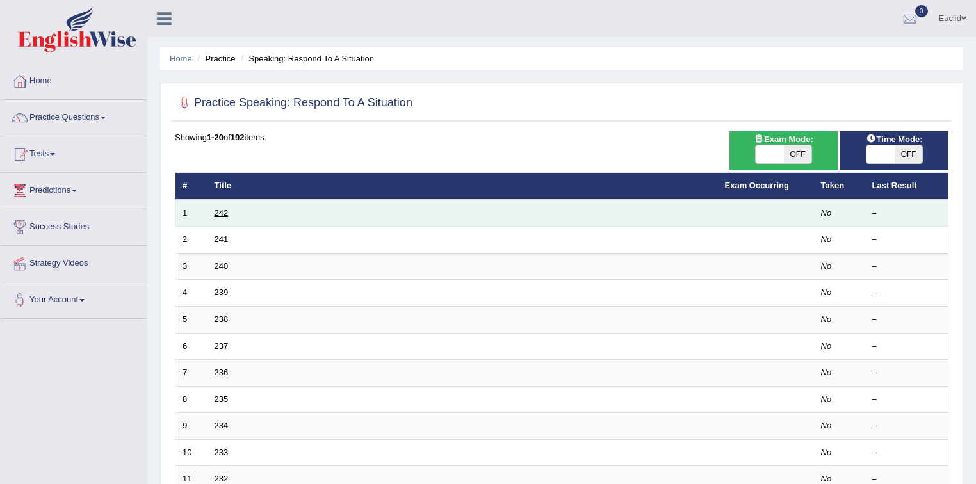
click at [220, 215] on link "242" at bounding box center [222, 213] width 14 height 10
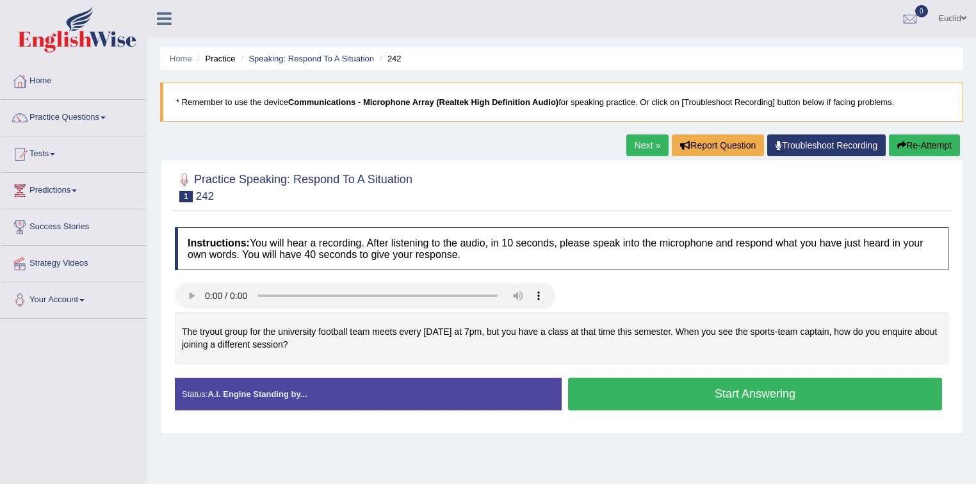
click at [692, 390] on button "Start Answering" at bounding box center [755, 394] width 374 height 33
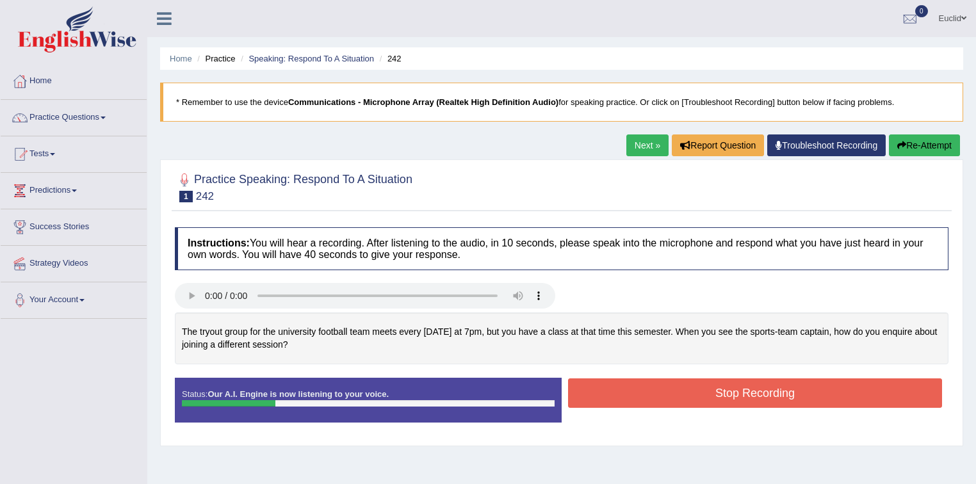
click at [817, 391] on button "Stop Recording" at bounding box center [755, 392] width 374 height 29
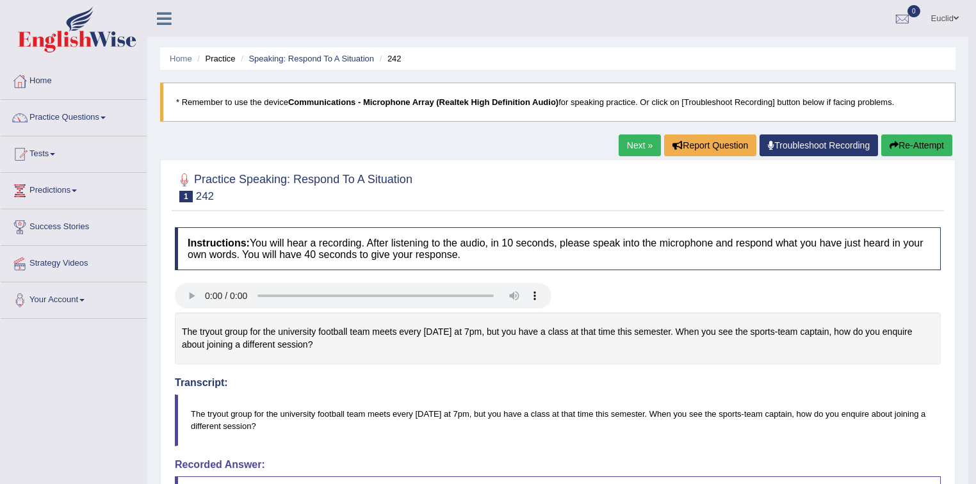
click at [636, 146] on link "Next »" at bounding box center [640, 145] width 42 height 22
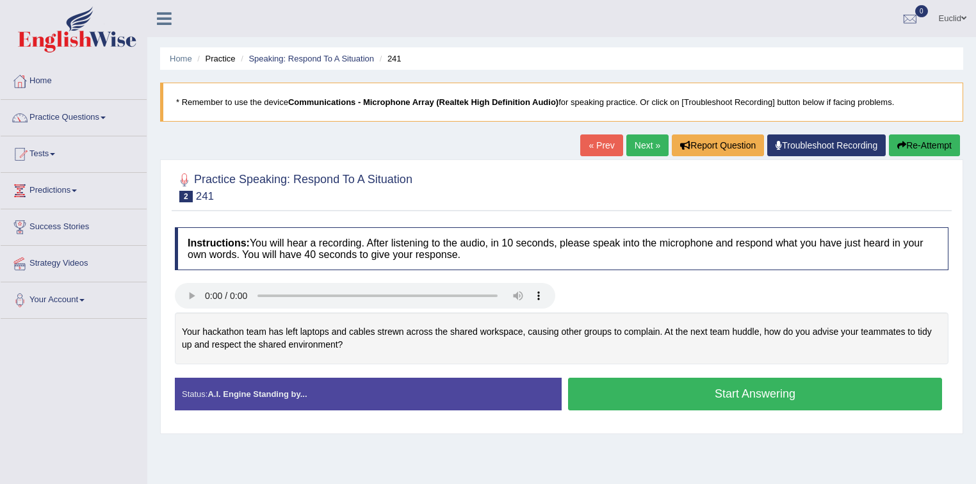
click at [652, 394] on button "Start Answering" at bounding box center [755, 394] width 374 height 33
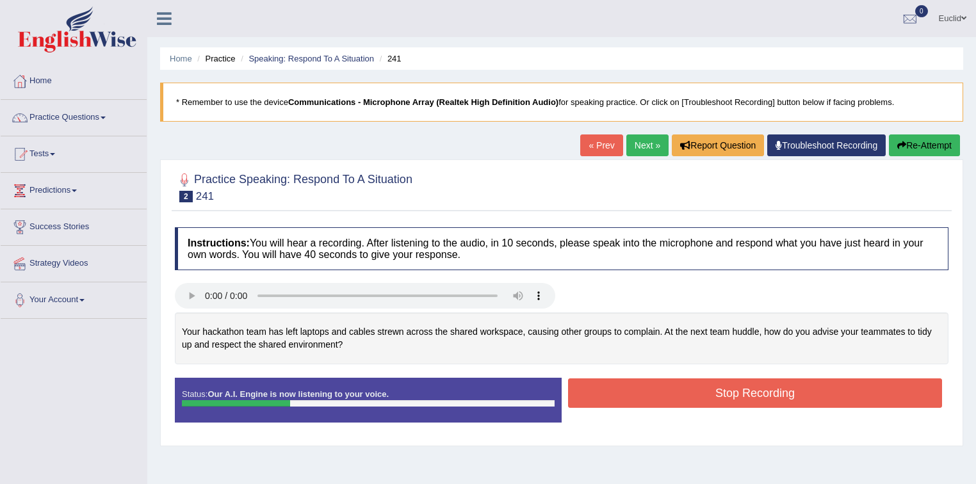
click at [737, 380] on button "Stop Recording" at bounding box center [755, 392] width 374 height 29
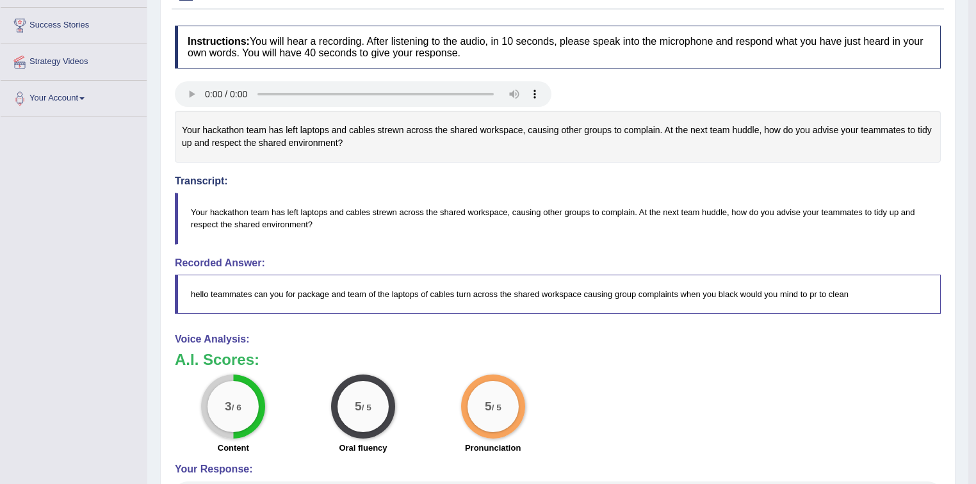
scroll to position [102, 0]
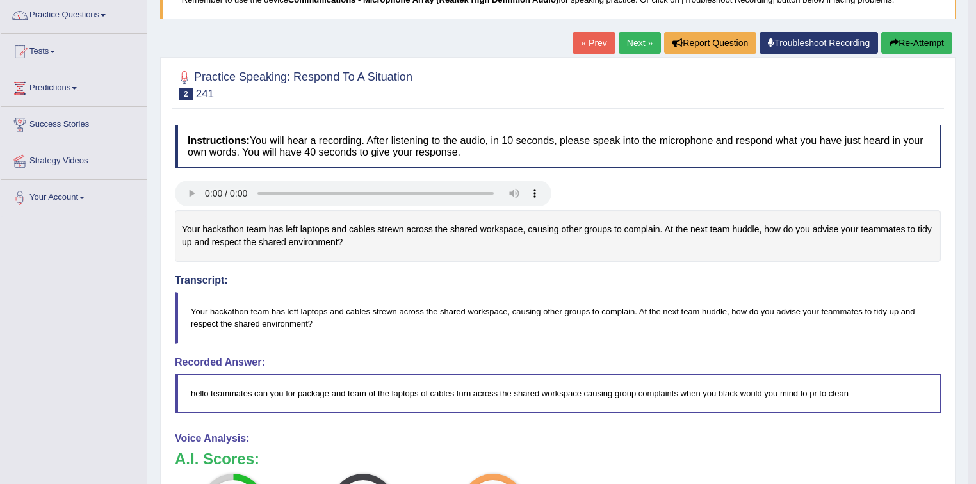
click at [638, 38] on link "Next »" at bounding box center [640, 43] width 42 height 22
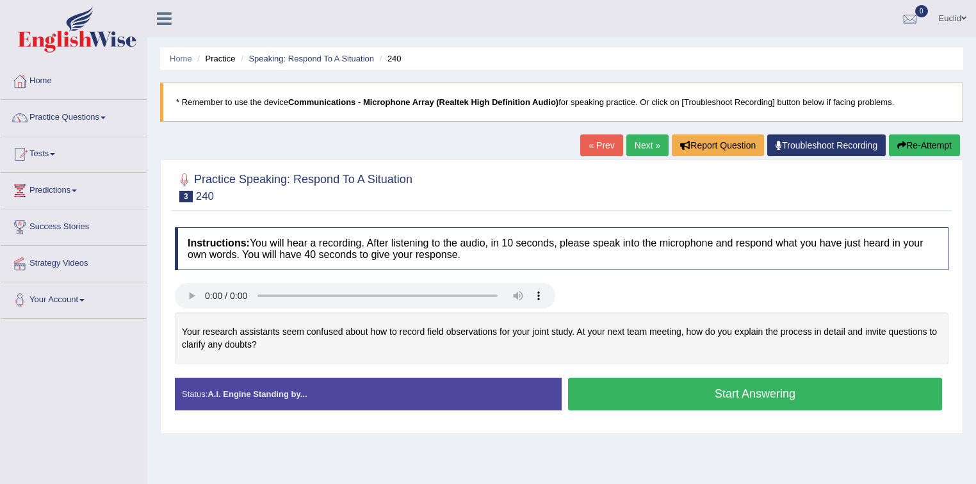
click at [646, 391] on button "Start Answering" at bounding box center [755, 394] width 374 height 33
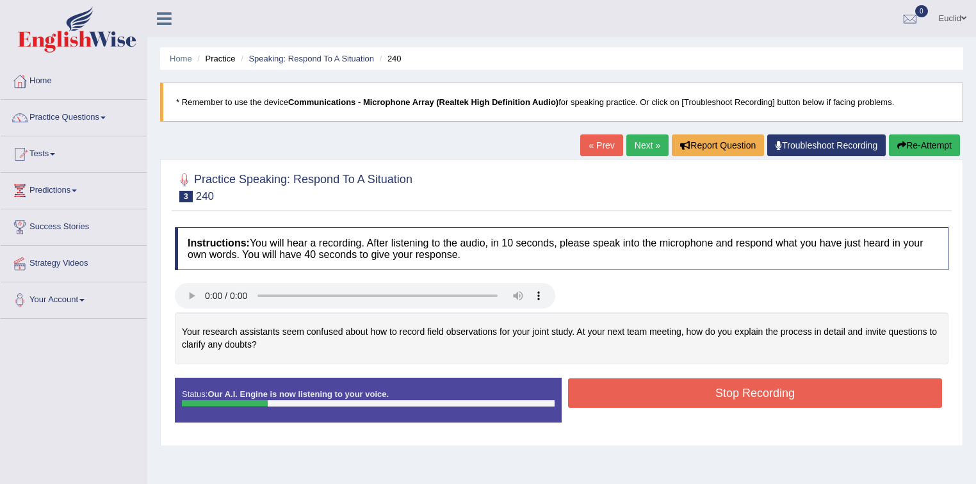
click at [740, 393] on button "Stop Recording" at bounding box center [755, 392] width 374 height 29
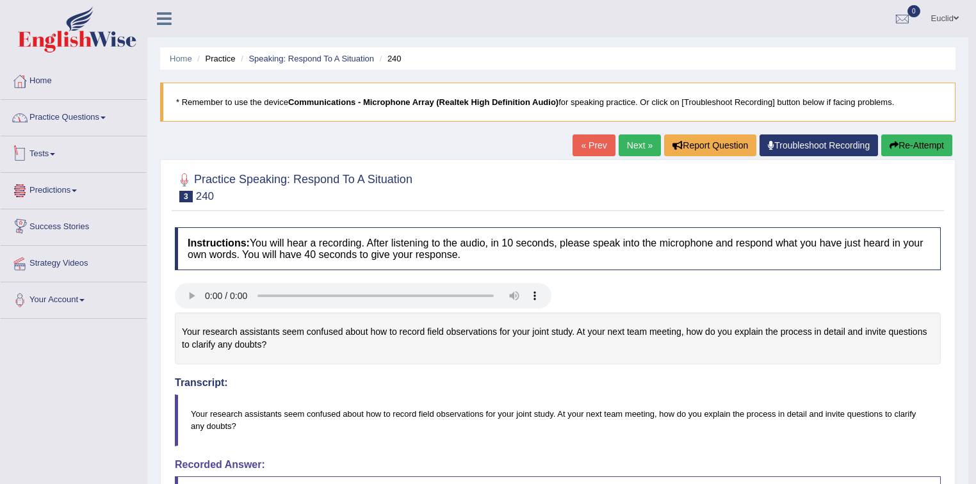
click at [90, 119] on link "Practice Questions" at bounding box center [74, 116] width 146 height 32
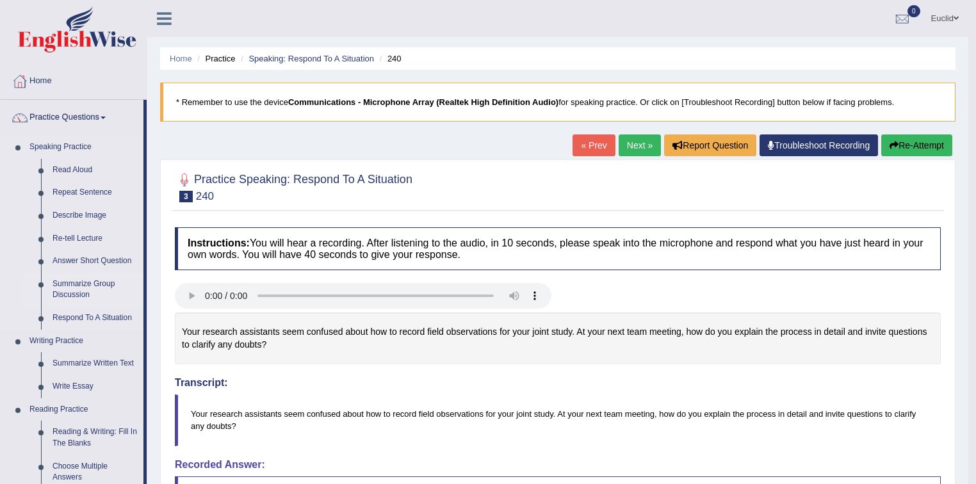
click at [87, 286] on link "Summarize Group Discussion" at bounding box center [95, 290] width 97 height 34
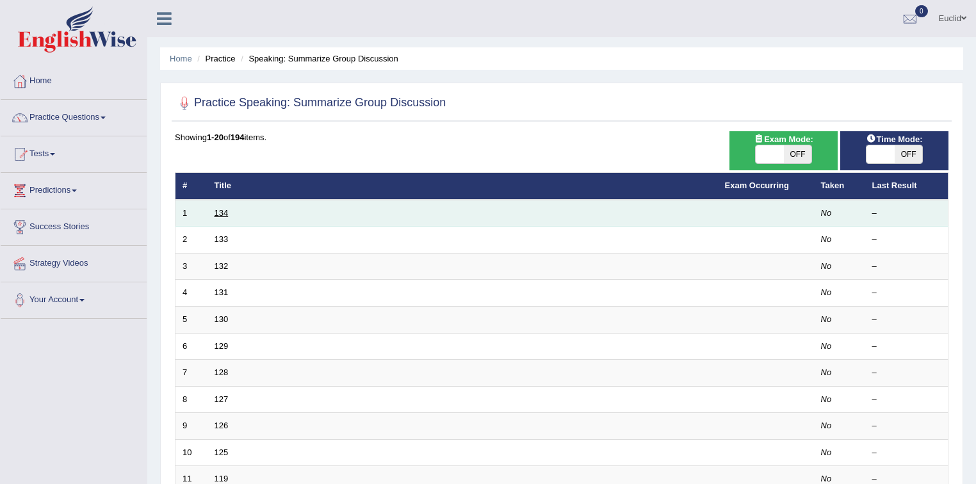
click at [222, 215] on link "134" at bounding box center [222, 213] width 14 height 10
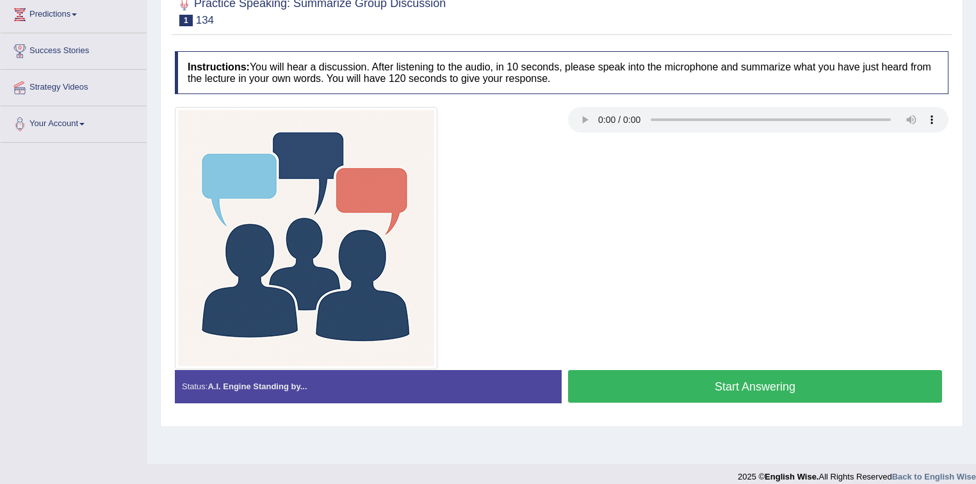
scroll to position [188, 0]
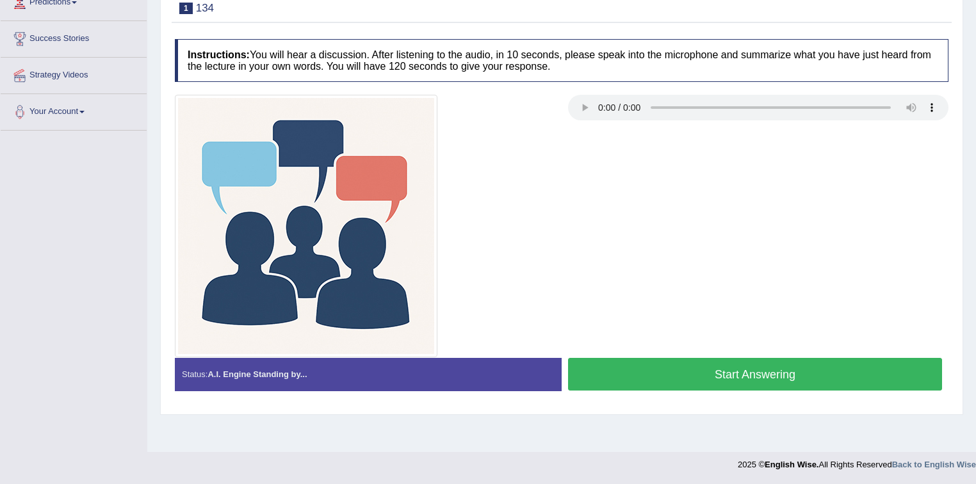
click at [676, 372] on button "Start Answering" at bounding box center [755, 374] width 374 height 33
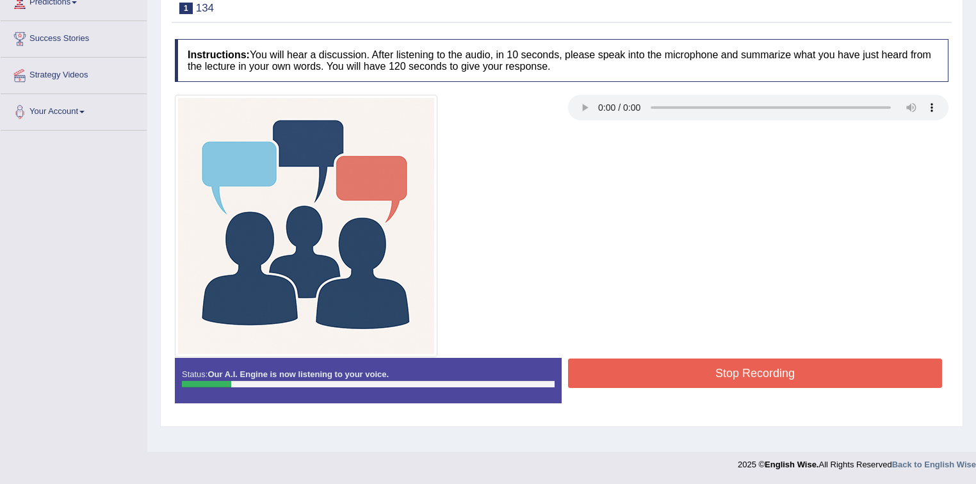
click at [789, 376] on button "Stop Recording" at bounding box center [755, 373] width 374 height 29
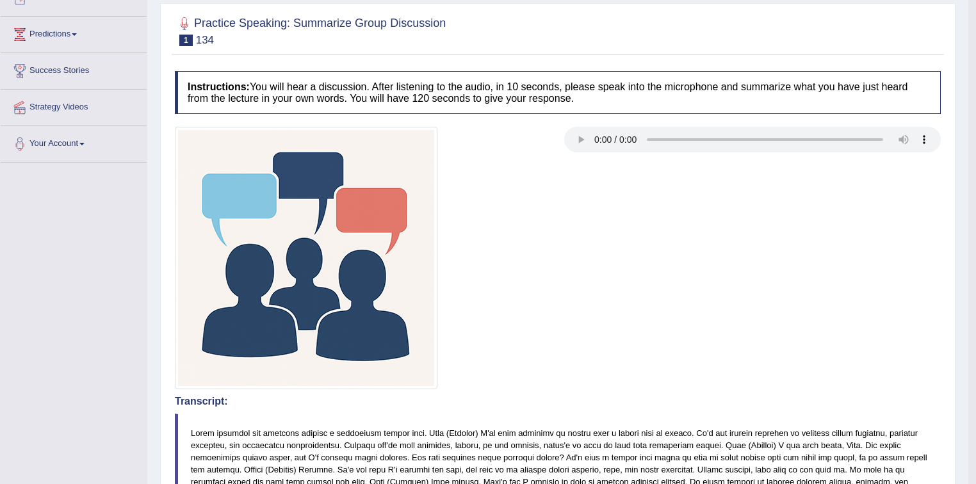
scroll to position [56, 0]
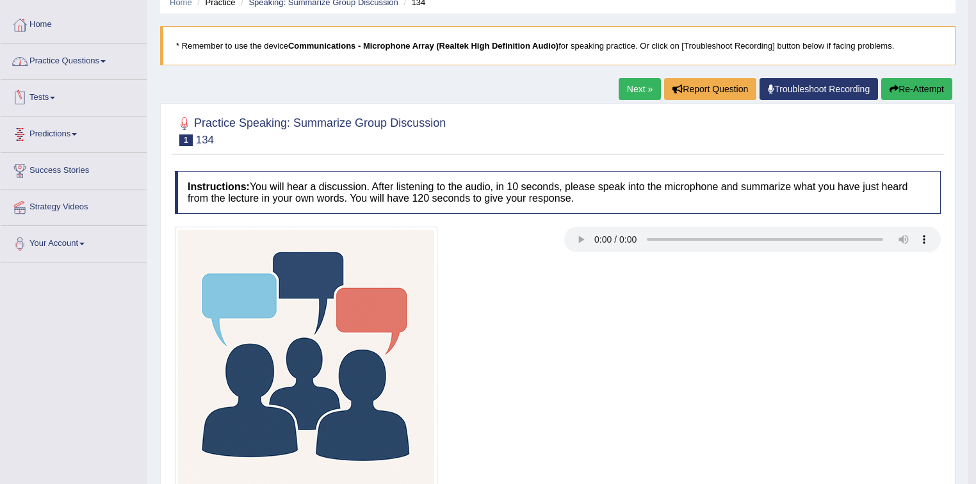
click at [101, 57] on link "Practice Questions" at bounding box center [74, 60] width 146 height 32
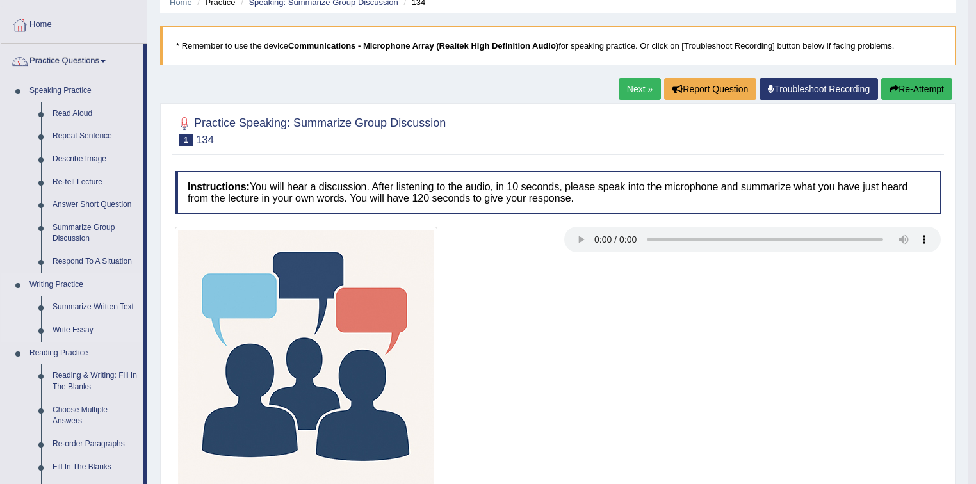
click at [75, 284] on link "Writing Practice" at bounding box center [84, 284] width 120 height 23
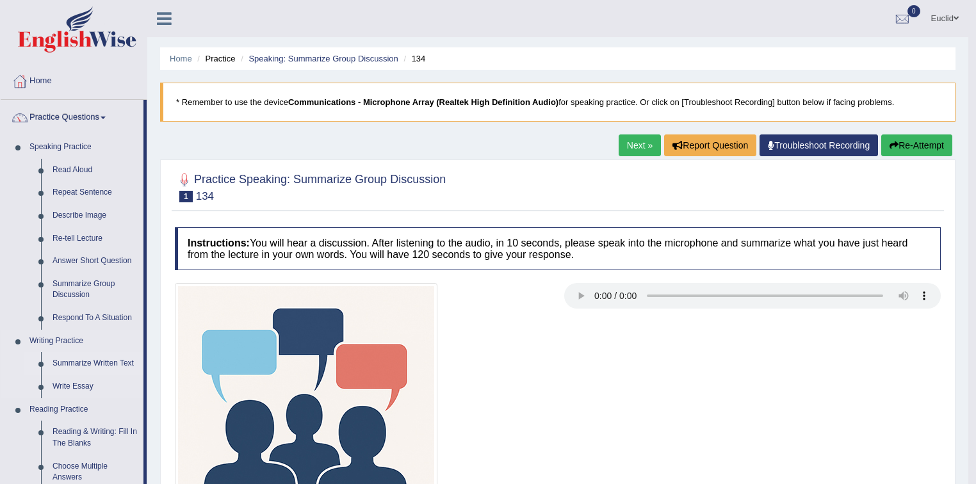
click at [103, 364] on link "Summarize Written Text" at bounding box center [95, 363] width 97 height 23
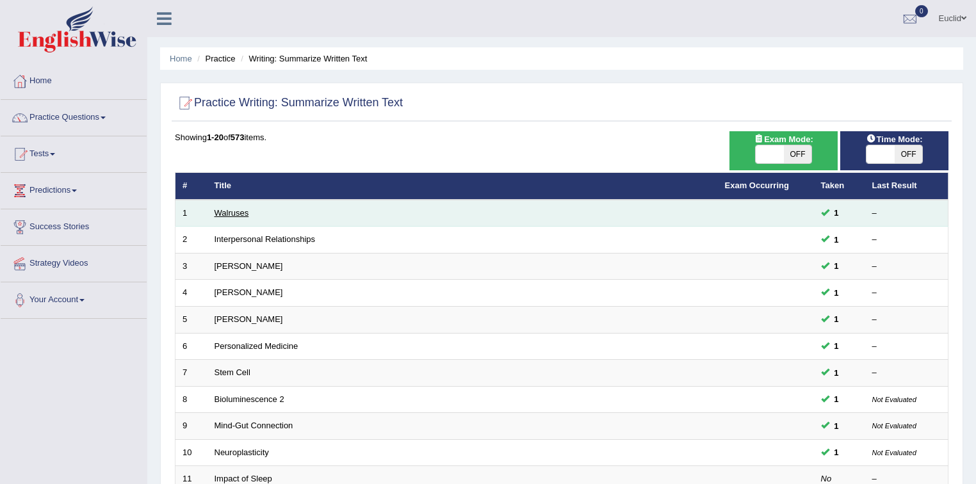
click at [233, 209] on link "Walruses" at bounding box center [232, 213] width 35 height 10
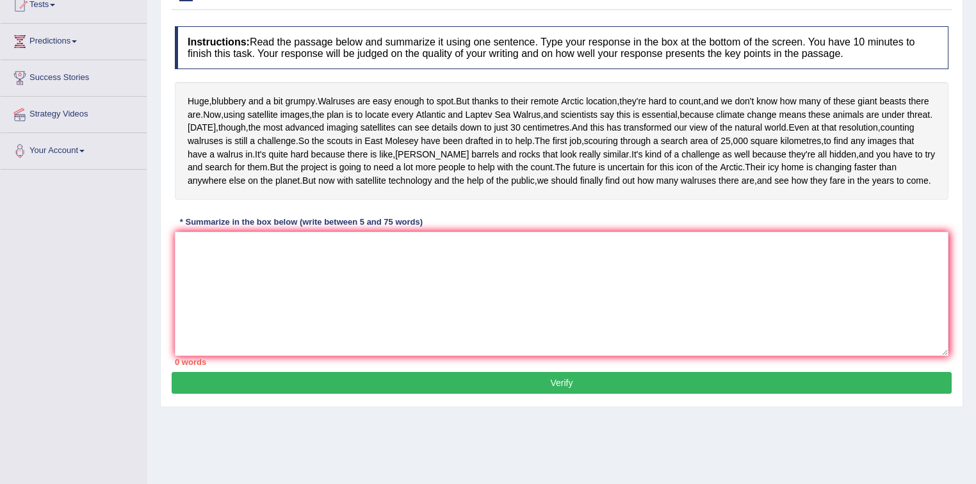
scroll to position [154, 0]
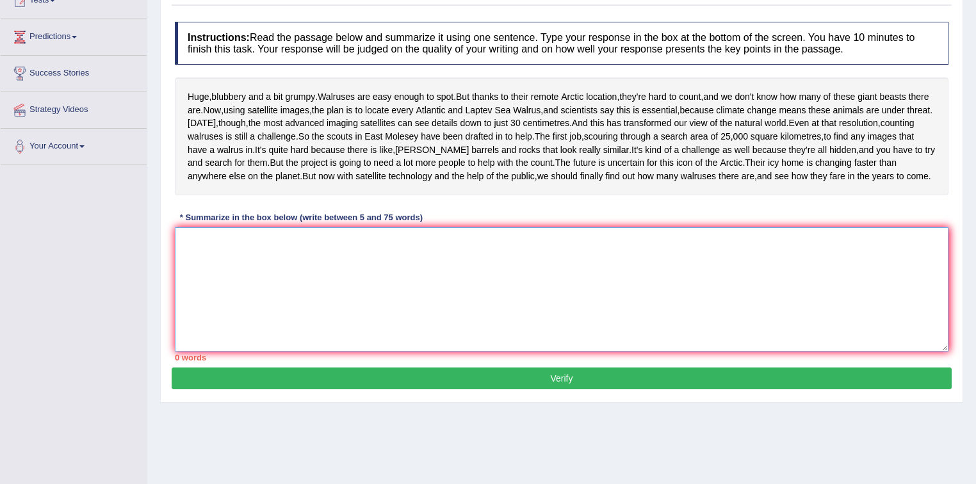
click at [267, 323] on textarea at bounding box center [561, 289] width 773 height 124
type textarea "h"
type textarea "H"
drag, startPoint x: 200, startPoint y: 149, endPoint x: 308, endPoint y: 146, distance: 107.6
click at [308, 146] on div "Huge , blubbery and a bit grumpy . Walruses are easy enough to spot . But thank…" at bounding box center [561, 136] width 773 height 118
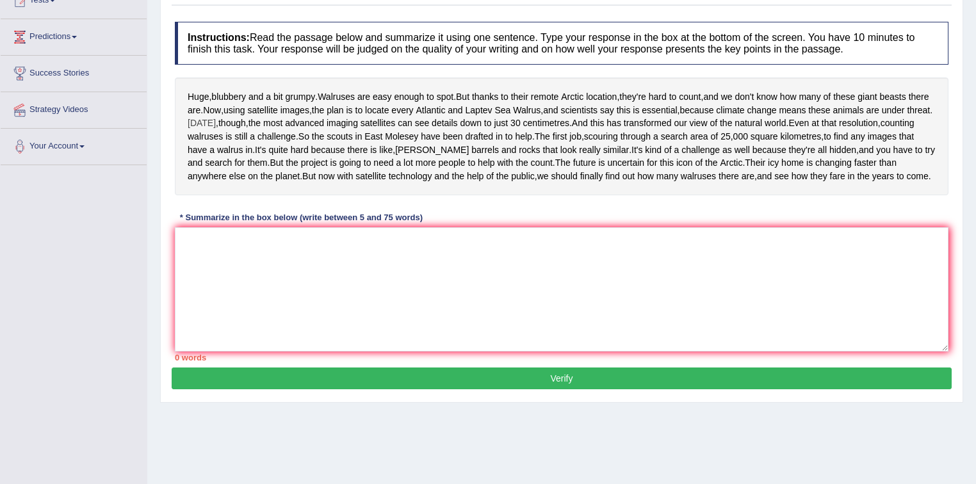
click at [206, 130] on span "[DATE]" at bounding box center [202, 123] width 28 height 13
click at [206, 149] on div at bounding box center [205, 152] width 22 height 9
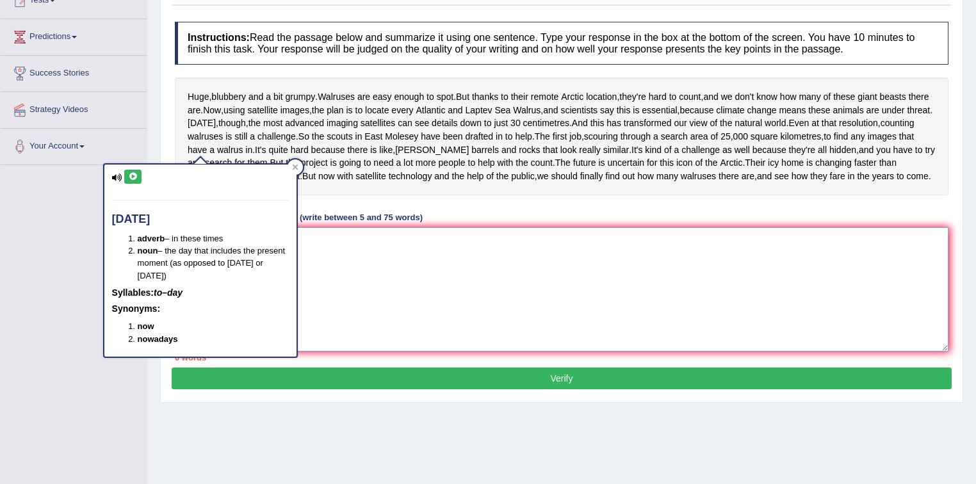
click at [334, 336] on textarea at bounding box center [561, 289] width 773 height 124
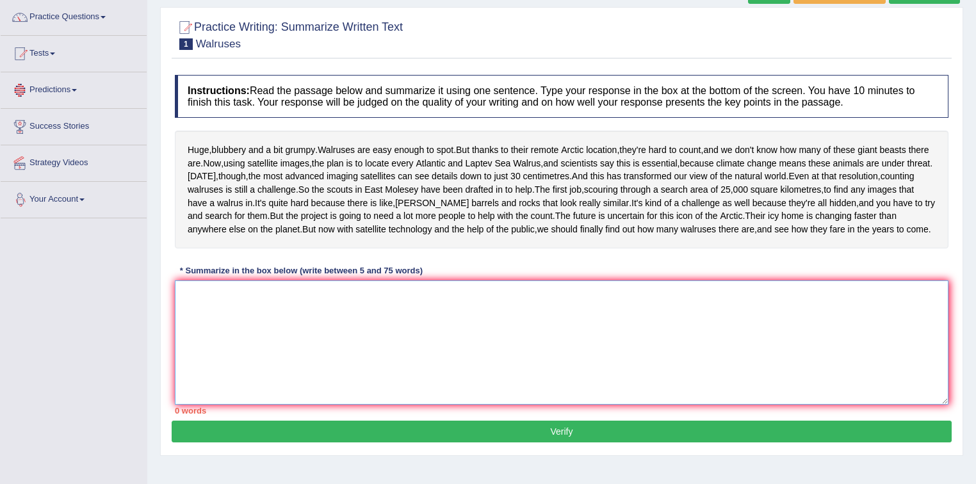
scroll to position [51, 0]
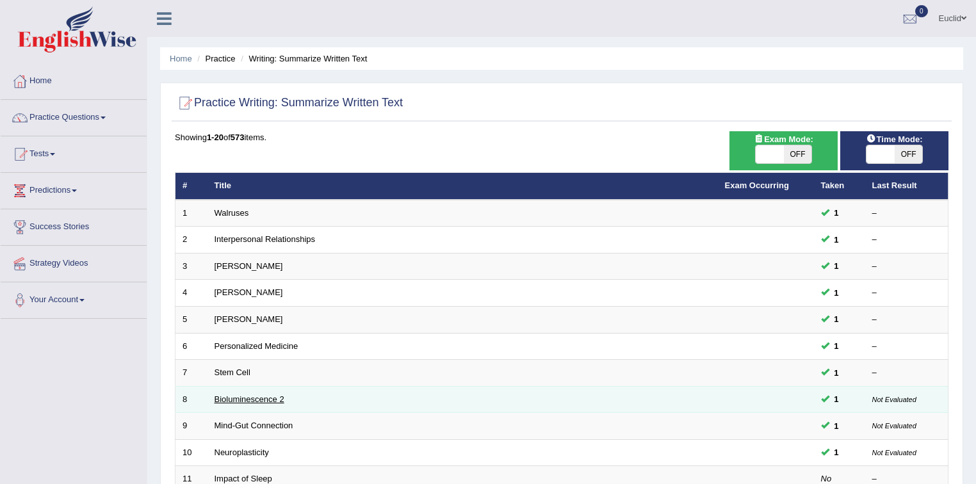
click at [283, 401] on link "Bioluminescence 2" at bounding box center [250, 399] width 70 height 10
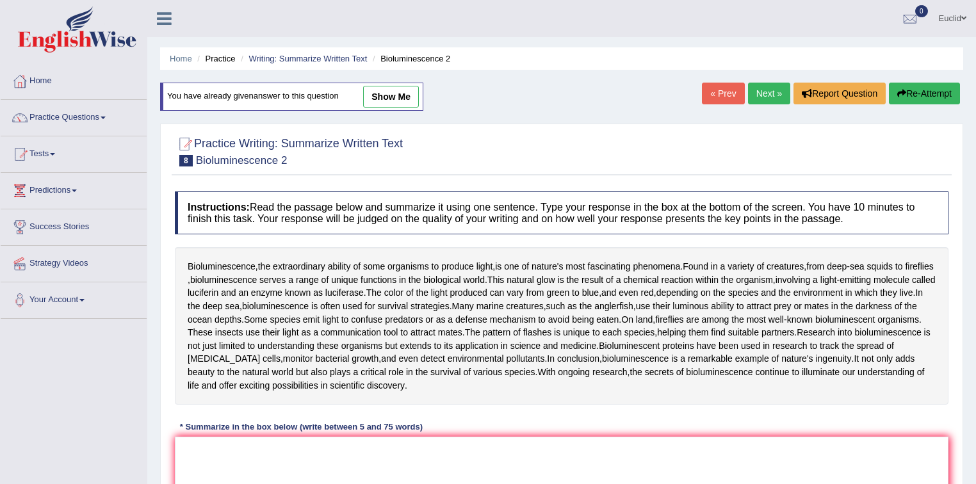
click at [396, 87] on link "show me" at bounding box center [391, 97] width 56 height 22
type textarea "Bioluminescence, the extraordinary ability of some organisms to produce light, …"
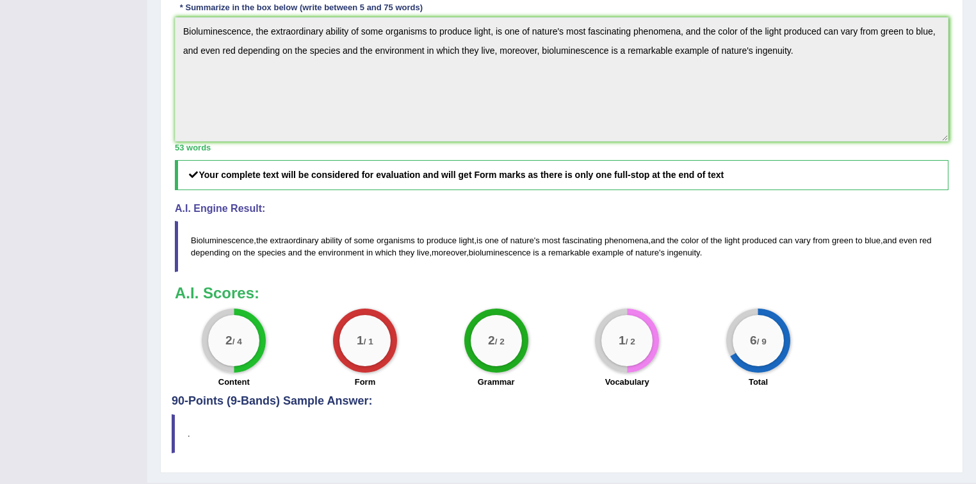
scroll to position [438, 0]
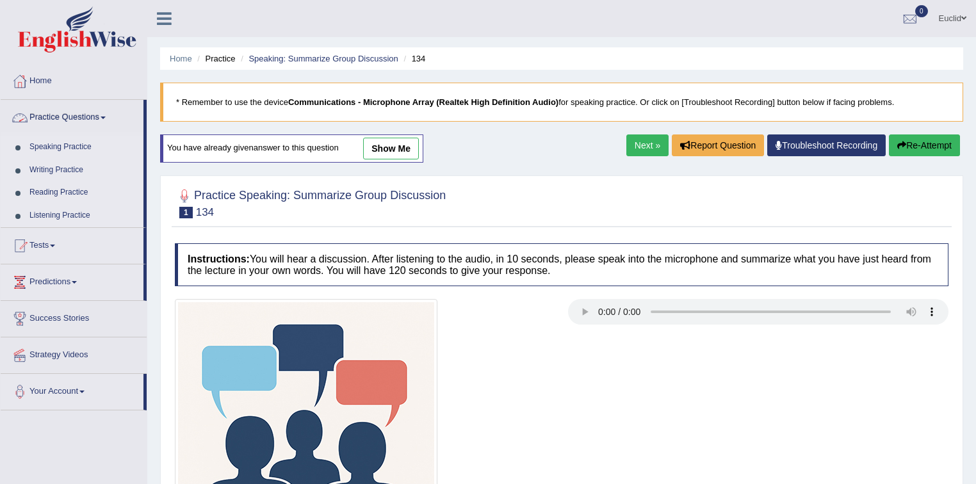
click at [94, 115] on link "Practice Questions" at bounding box center [72, 116] width 143 height 32
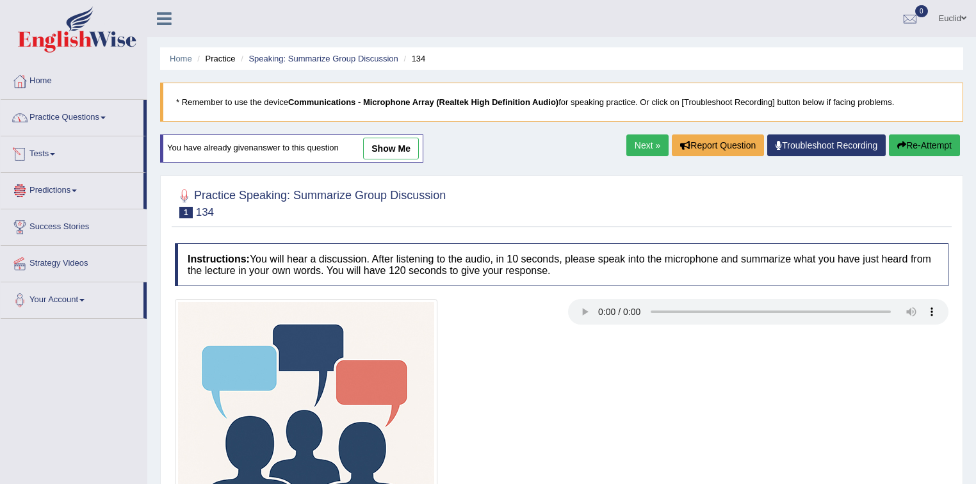
click at [102, 114] on link "Practice Questions" at bounding box center [72, 116] width 143 height 32
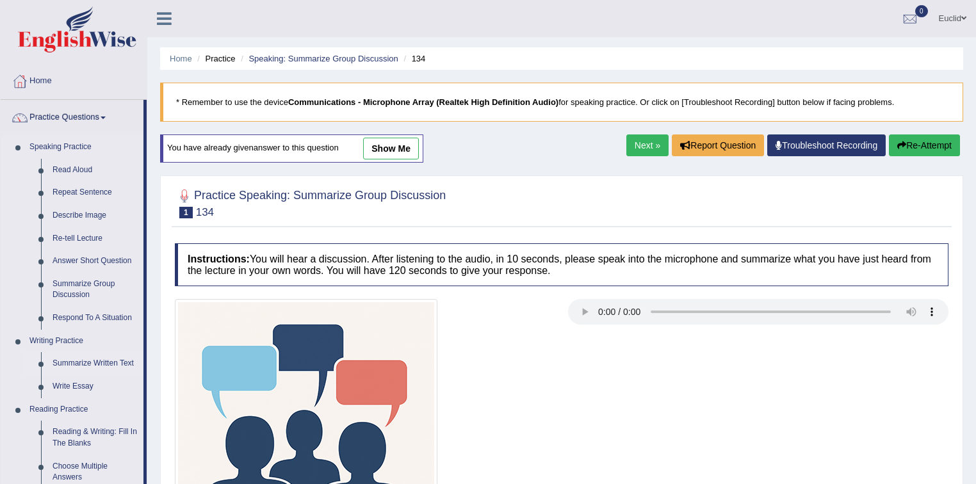
click at [72, 359] on link "Summarize Written Text" at bounding box center [95, 363] width 97 height 23
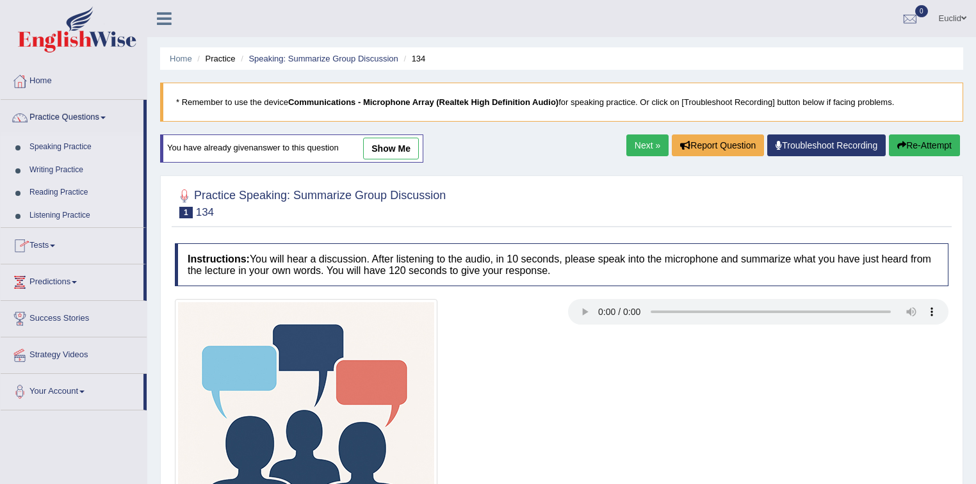
click at [75, 172] on link "Writing Practice" at bounding box center [84, 170] width 120 height 23
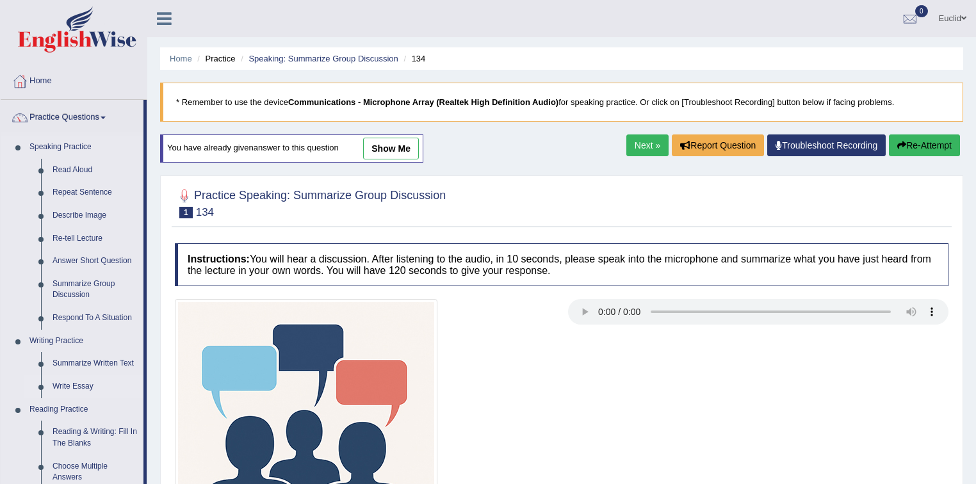
click at [85, 387] on link "Write Essay" at bounding box center [95, 386] width 97 height 23
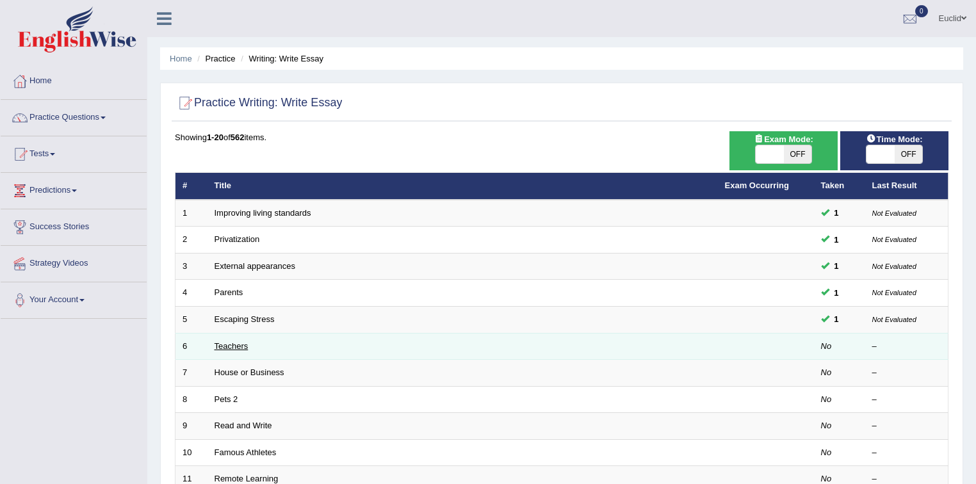
click at [236, 343] on link "Teachers" at bounding box center [232, 346] width 34 height 10
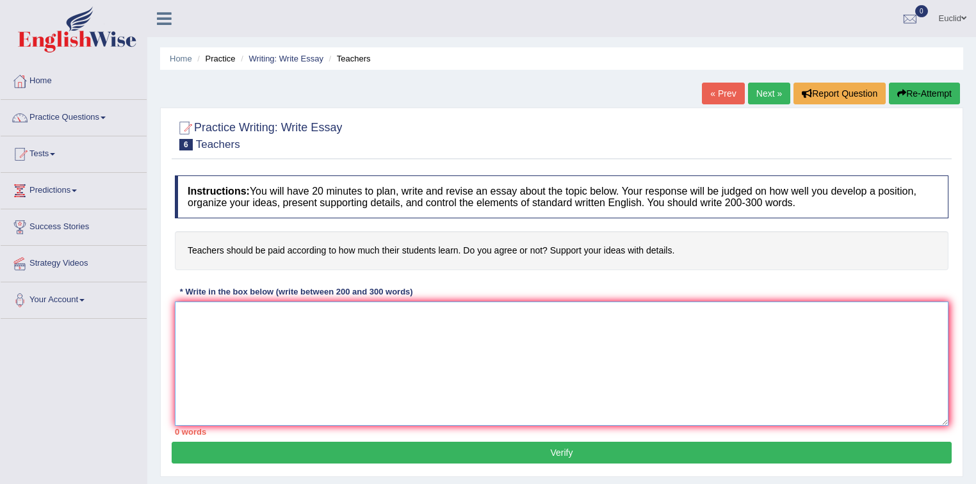
click at [284, 347] on textarea at bounding box center [561, 364] width 773 height 124
drag, startPoint x: 497, startPoint y: 312, endPoint x: 556, endPoint y: 320, distance: 60.0
click at [556, 320] on textarea "One of the most conspicuous trends of [DATE] world is the colossal upsurge of t…" at bounding box center [561, 364] width 773 height 124
click at [730, 312] on textarea "One of the most conspicuous trends of [DATE] world is the colossal upsurge of t…" at bounding box center [561, 364] width 773 height 124
paste textarea "teachers salary"
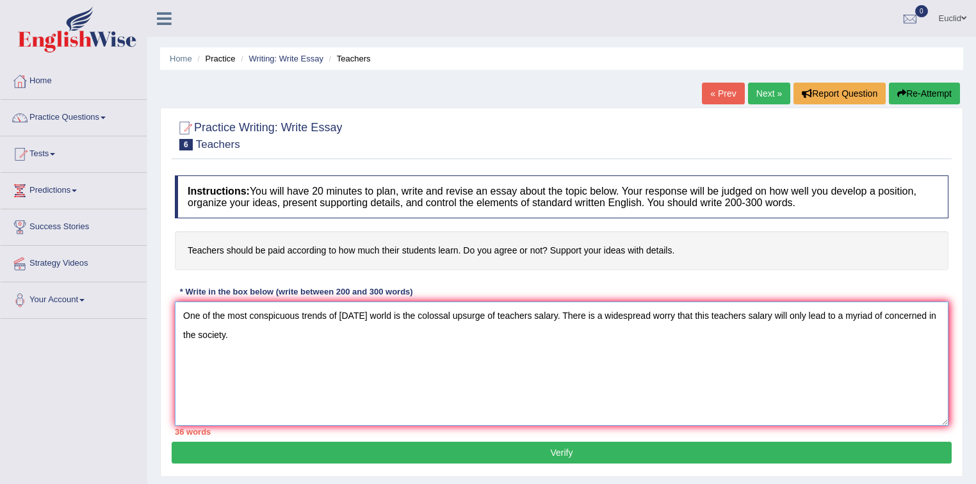
click at [924, 312] on textarea "One of the most conspicuous trends of [DATE] world is the colossal upsurge of t…" at bounding box center [561, 364] width 773 height 124
click at [268, 337] on textarea "One of the most conspicuous trends of [DATE] world is the colossal upsurge of t…" at bounding box center [561, 364] width 773 height 124
paste textarea "teachers salary"
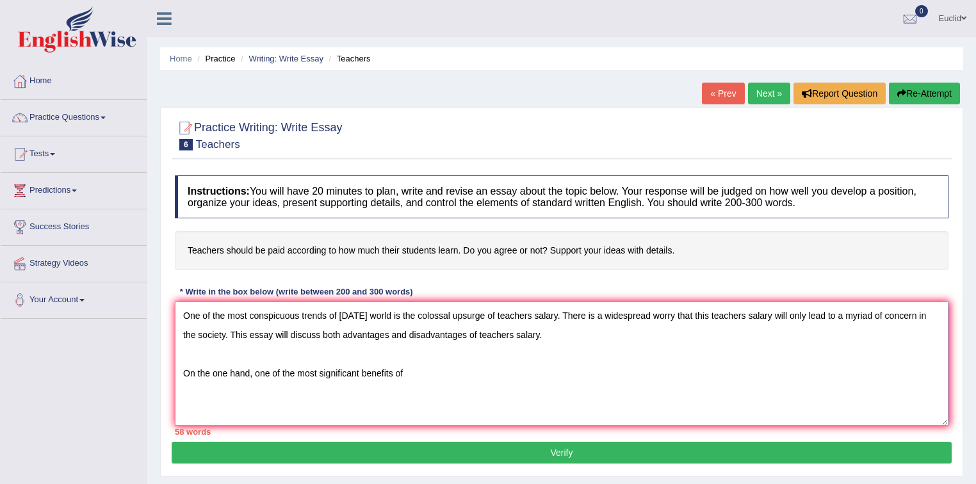
paste textarea "teachers salary"
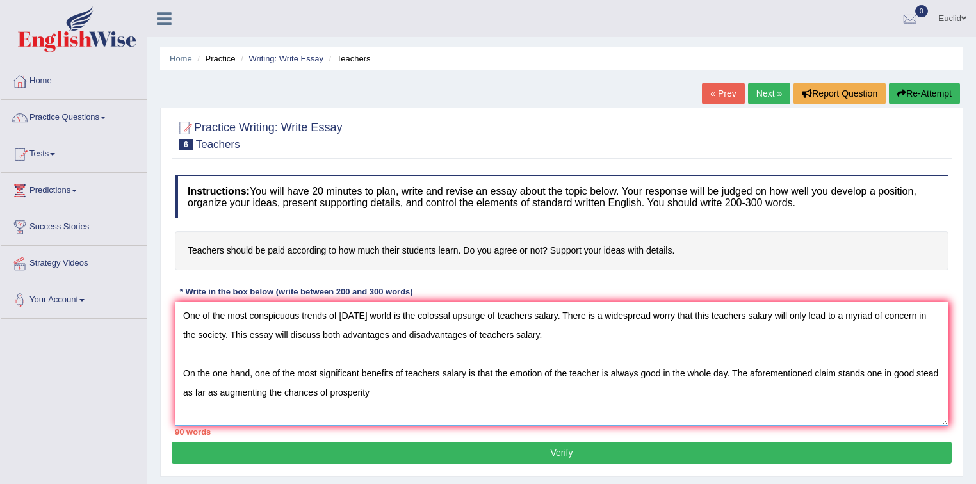
type textarea "One of the most conspicuous trends of [DATE] world is the colossal upsurge of t…"
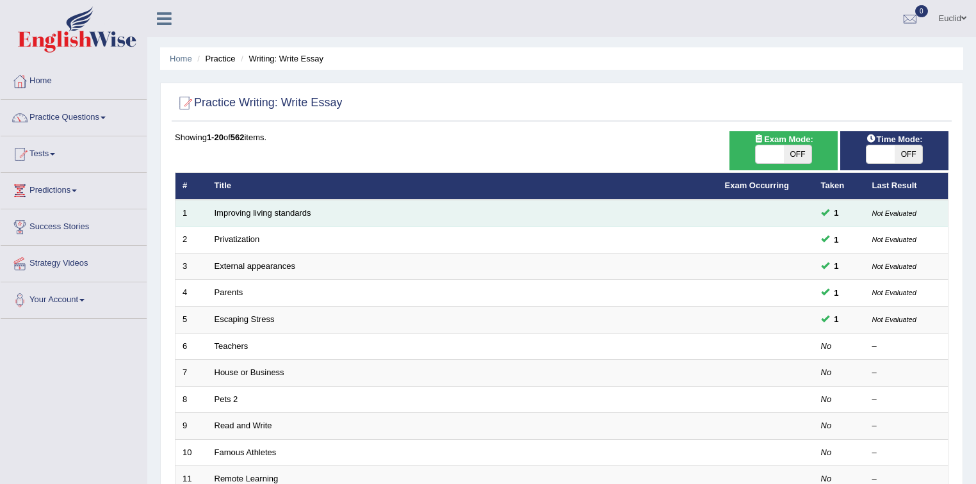
click at [255, 216] on td "Improving living standards" at bounding box center [462, 213] width 510 height 27
click at [264, 213] on link "Improving living standards" at bounding box center [263, 213] width 97 height 10
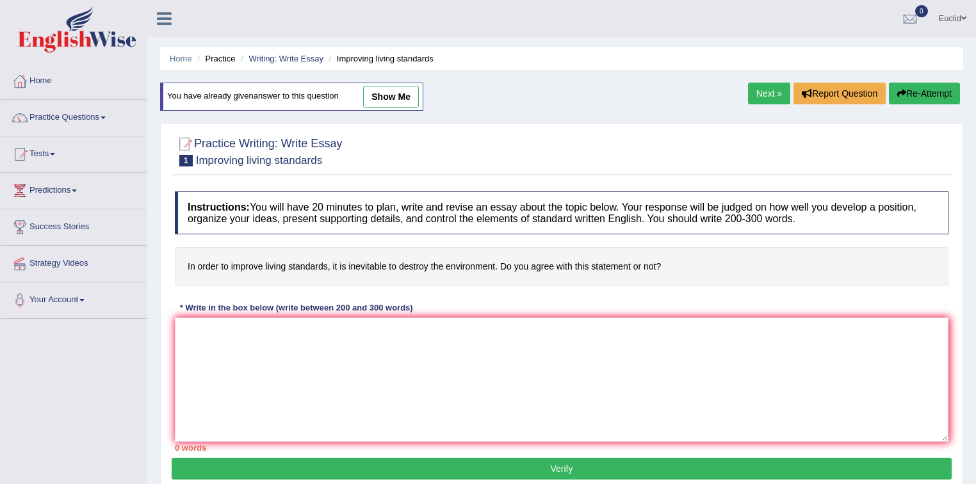
click at [388, 98] on link "show me" at bounding box center [391, 97] width 56 height 22
type textarea "One of the most conspicuous trends of [DATE] world is the colossal upsurge of i…"
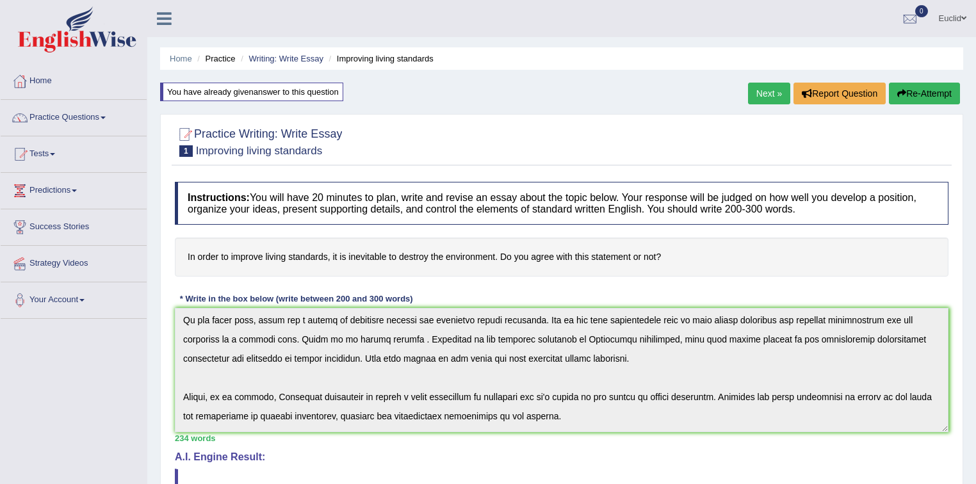
scroll to position [154, 0]
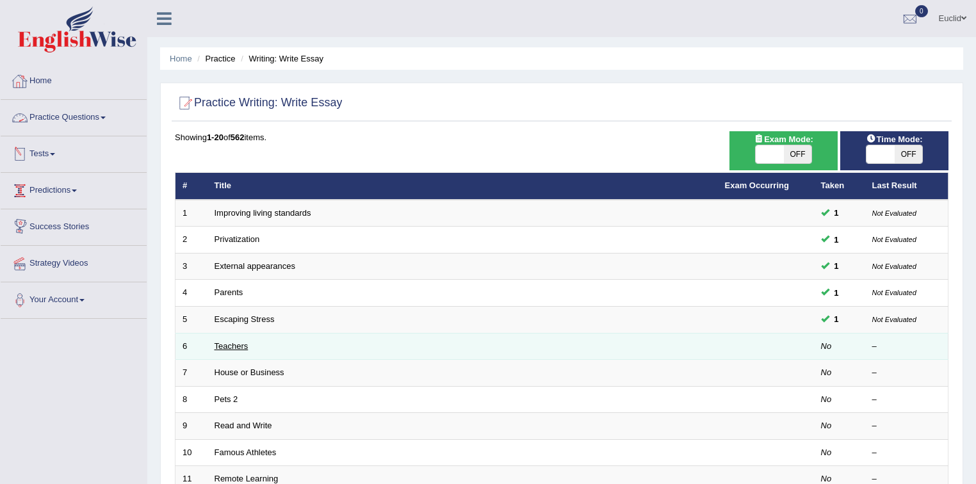
click at [225, 342] on link "Teachers" at bounding box center [232, 346] width 34 height 10
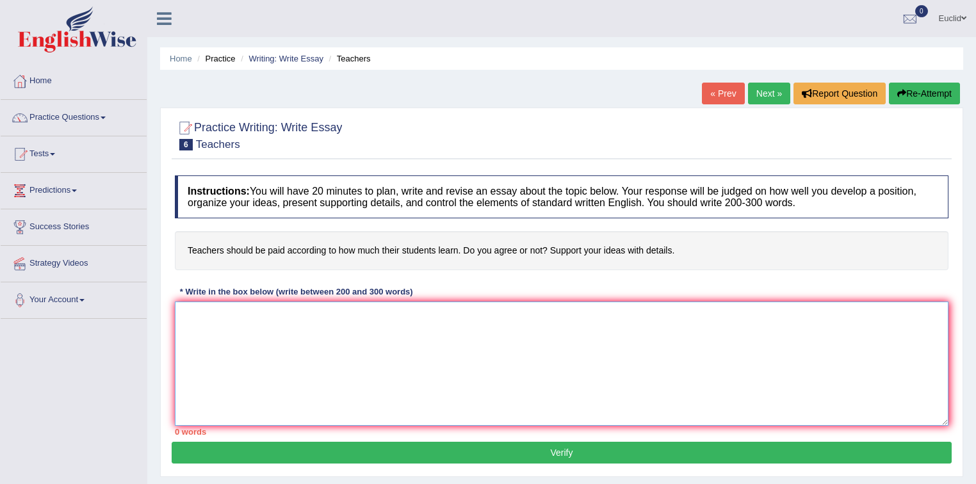
click at [274, 343] on textarea at bounding box center [561, 364] width 773 height 124
paste textarea "One of the most conspicuous trends of today's world is the colossal upsurge of …"
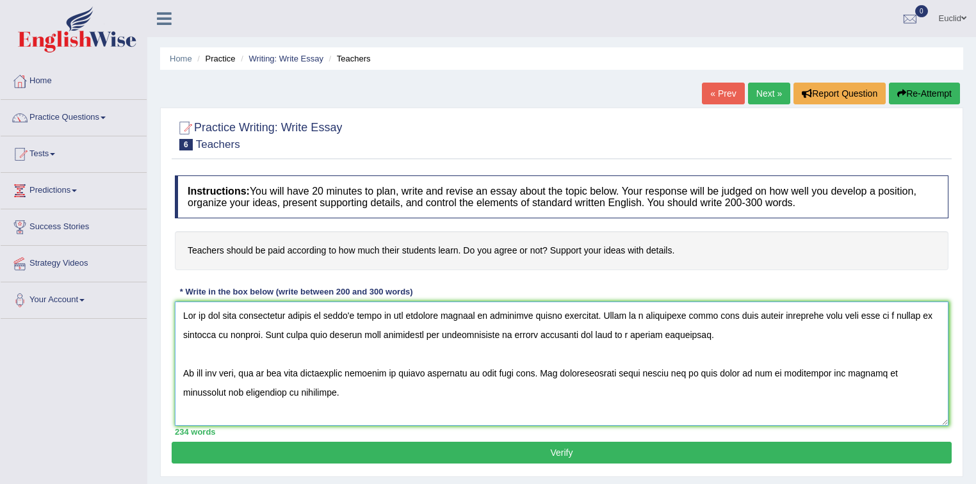
drag, startPoint x: 599, startPoint y: 312, endPoint x: 499, endPoint y: 311, distance: 99.3
click at [499, 311] on textarea at bounding box center [561, 364] width 773 height 124
drag, startPoint x: 715, startPoint y: 312, endPoint x: 775, endPoint y: 323, distance: 61.8
click at [775, 320] on textarea at bounding box center [561, 364] width 773 height 124
paste textarea "teachers salary"
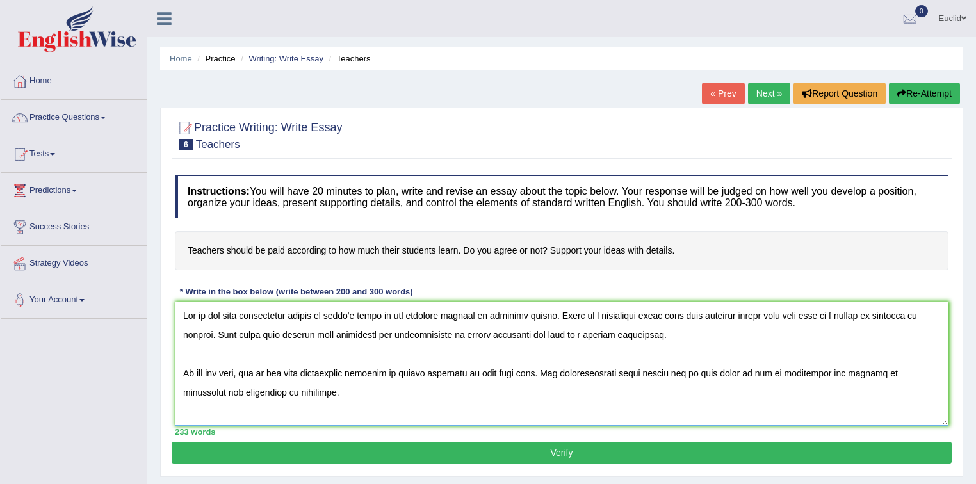
drag, startPoint x: 465, startPoint y: 332, endPoint x: 526, endPoint y: 334, distance: 61.5
click at [526, 334] on textarea at bounding box center [561, 364] width 773 height 124
paste textarea "teachers salary"
drag, startPoint x: 405, startPoint y: 370, endPoint x: 466, endPoint y: 371, distance: 61.5
click at [466, 371] on textarea at bounding box center [561, 364] width 773 height 124
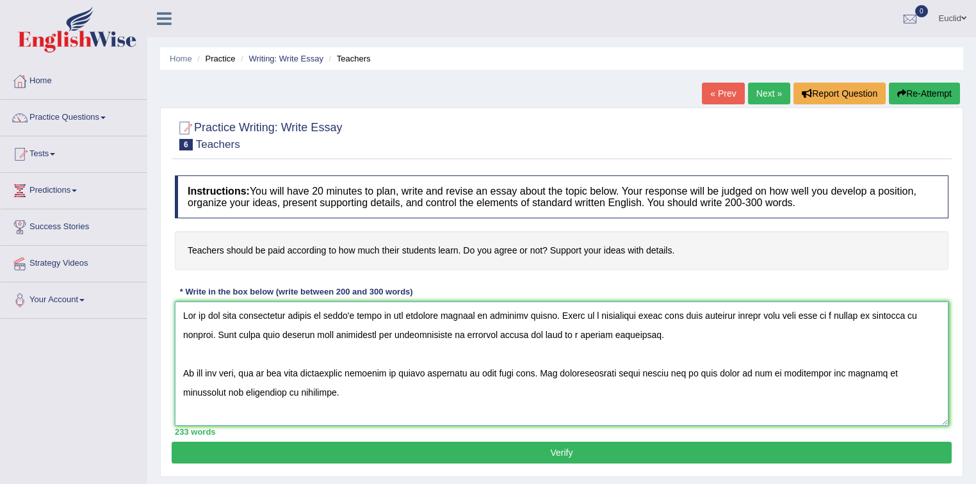
paste textarea "teachers salary"
drag, startPoint x: 528, startPoint y: 371, endPoint x: 517, endPoint y: 371, distance: 10.2
click at [517, 371] on textarea at bounding box center [561, 364] width 773 height 124
click at [527, 371] on textarea at bounding box center [561, 364] width 773 height 124
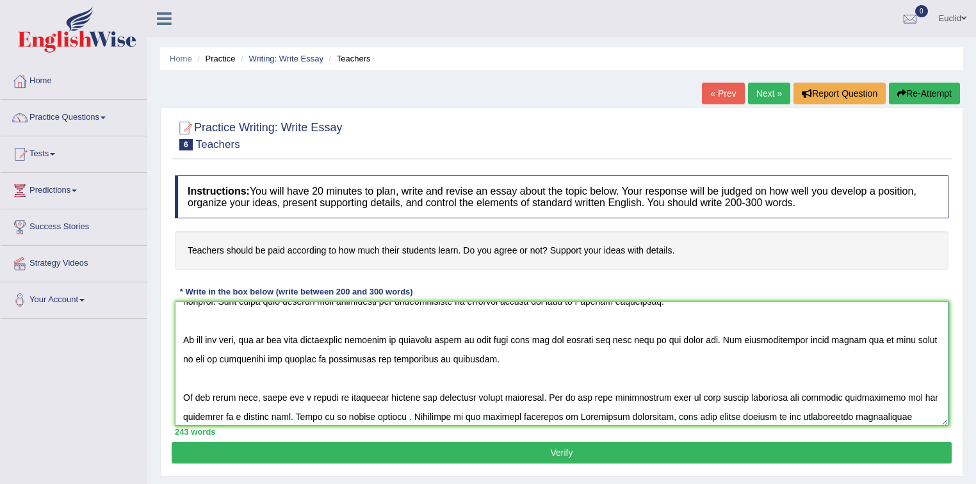
scroll to position [51, 0]
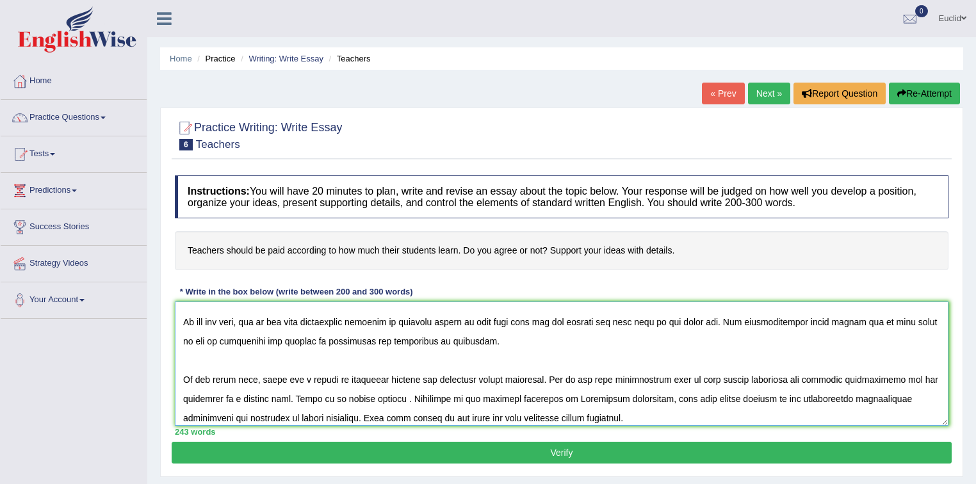
drag, startPoint x: 440, startPoint y: 378, endPoint x: 542, endPoint y: 378, distance: 102.5
click at [542, 378] on textarea at bounding box center [561, 364] width 773 height 124
paste textarea "teachers salary"
drag, startPoint x: 676, startPoint y: 377, endPoint x: 736, endPoint y: 376, distance: 60.8
click at [736, 376] on textarea at bounding box center [561, 364] width 773 height 124
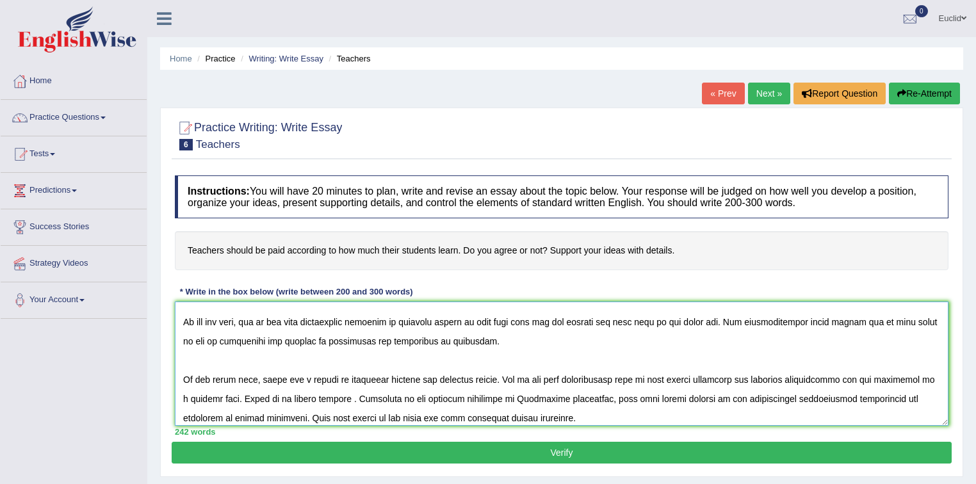
paste textarea "teachers salary"
click at [198, 397] on textarea at bounding box center [561, 364] width 773 height 124
drag, startPoint x: 359, startPoint y: 398, endPoint x: 253, endPoint y: 400, distance: 105.7
click at [251, 401] on textarea at bounding box center [561, 364] width 773 height 124
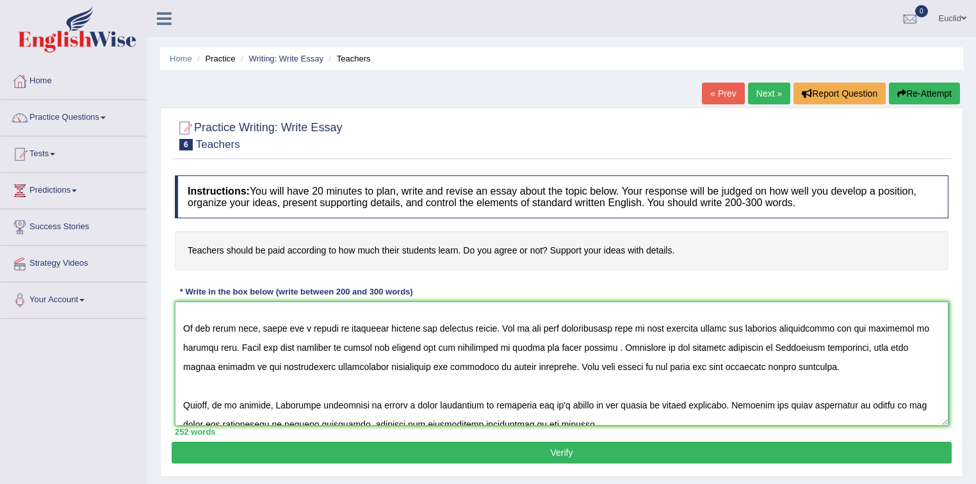
click at [400, 366] on textarea at bounding box center [561, 364] width 773 height 124
drag, startPoint x: 479, startPoint y: 365, endPoint x: 540, endPoint y: 366, distance: 61.5
click at [540, 366] on textarea at bounding box center [561, 364] width 773 height 124
paste textarea "teachers salary"
drag, startPoint x: 544, startPoint y: 364, endPoint x: 802, endPoint y: 366, distance: 257.4
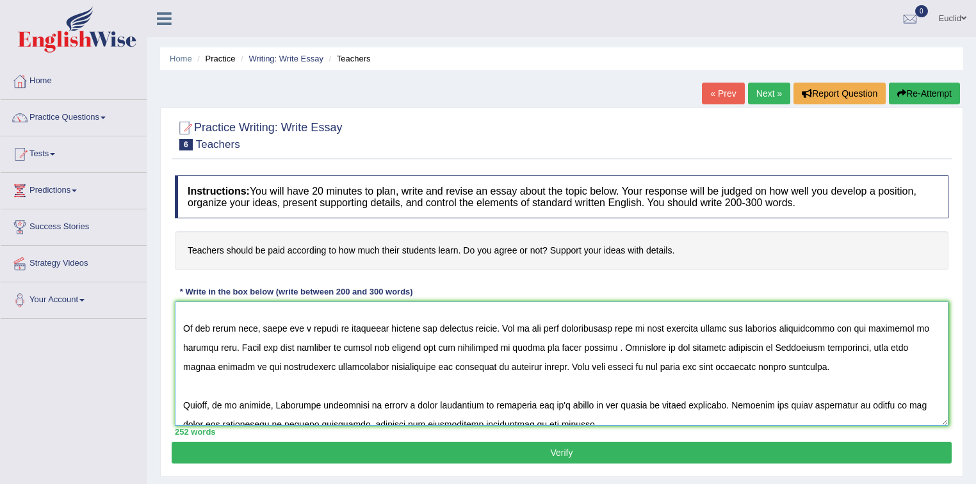
click at [802, 366] on textarea at bounding box center [561, 364] width 773 height 124
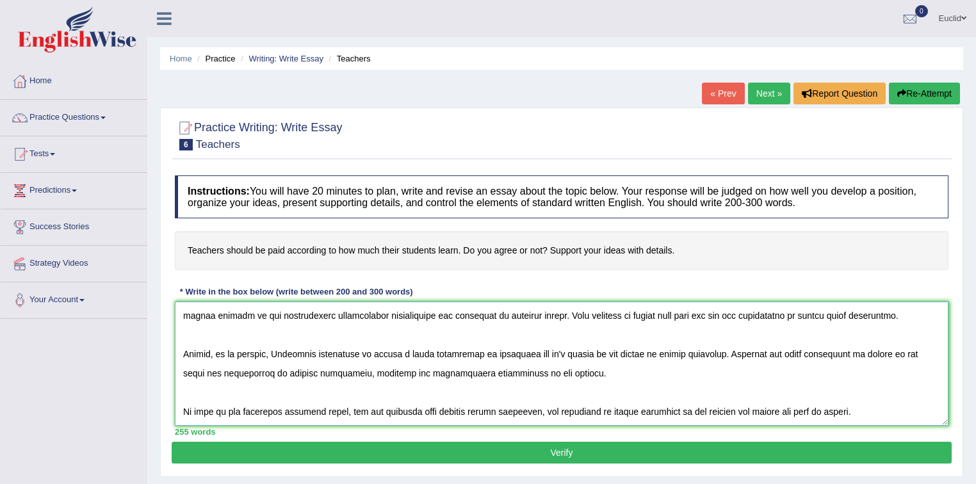
drag, startPoint x: 627, startPoint y: 352, endPoint x: 688, endPoint y: 347, distance: 61.0
click at [688, 347] on textarea at bounding box center [561, 364] width 773 height 124
paste textarea "teachers salary"
drag, startPoint x: 606, startPoint y: 410, endPoint x: 669, endPoint y: 404, distance: 63.0
click at [669, 404] on textarea at bounding box center [561, 364] width 773 height 124
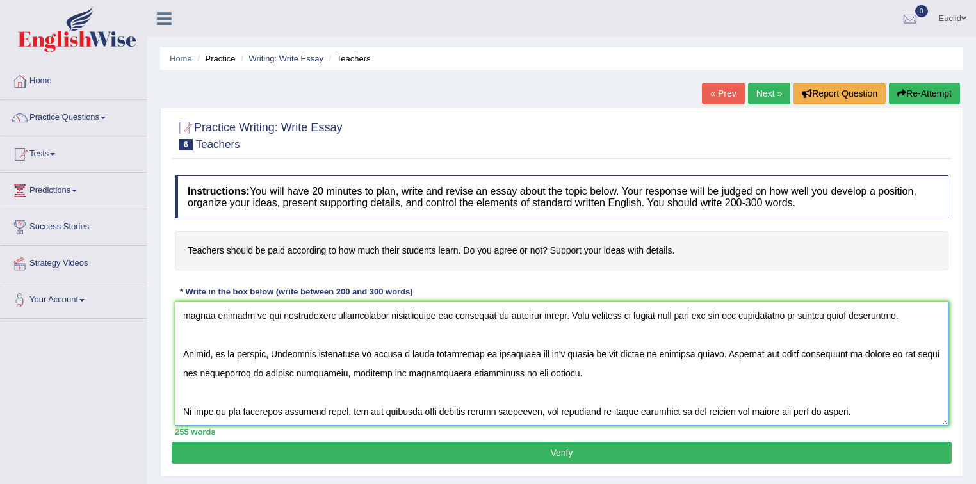
paste textarea "teachers salary"
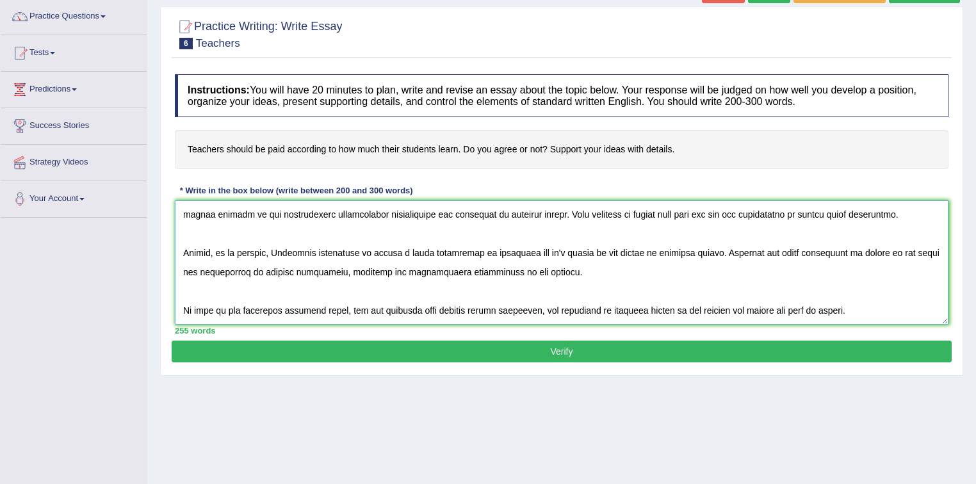
scroll to position [102, 0]
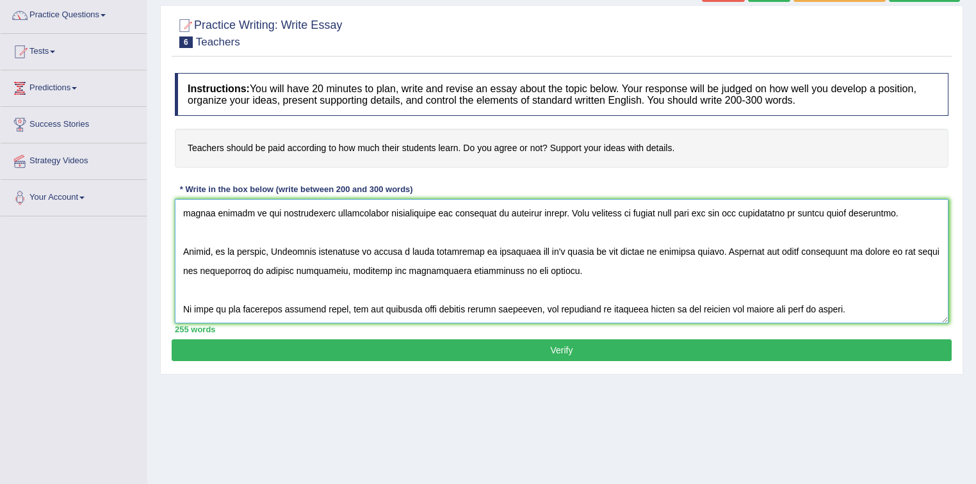
type textarea "One of the most conspicuous trends of today's world is the colossal upsurge of …"
click at [609, 350] on button "Verify" at bounding box center [562, 350] width 780 height 22
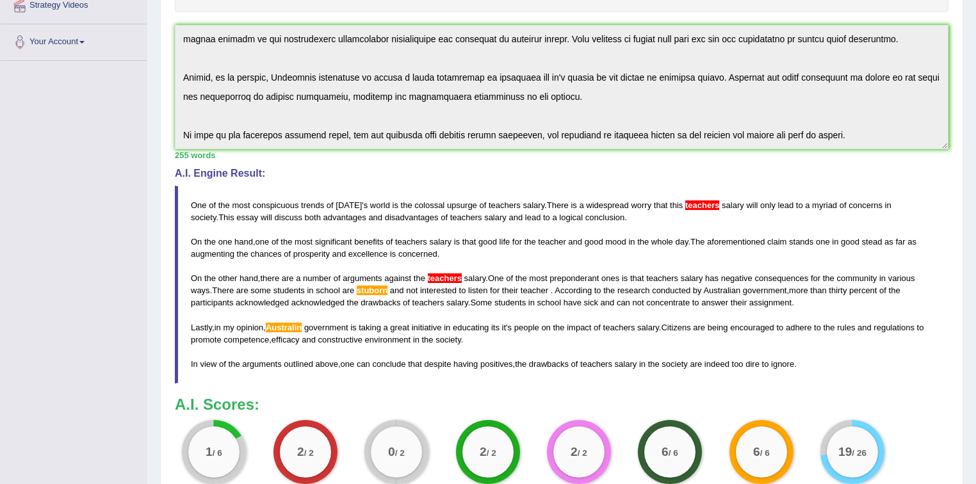
scroll to position [359, 0]
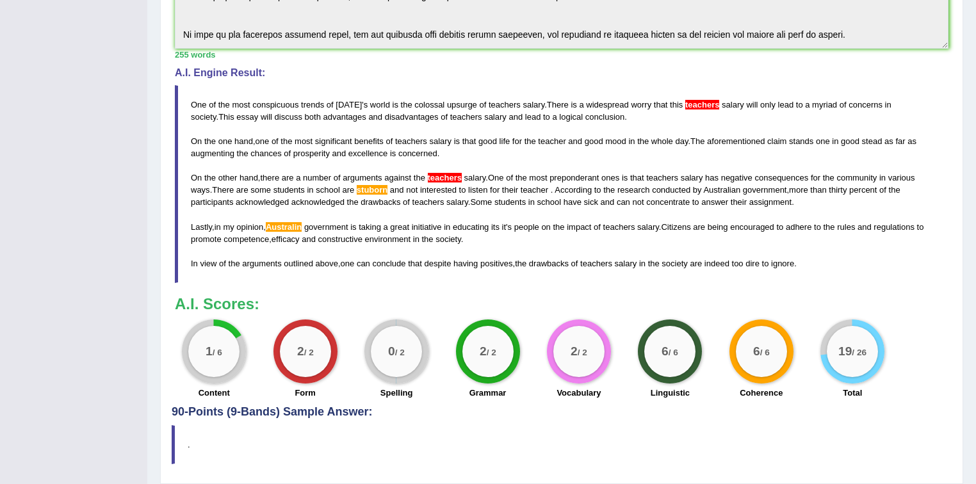
click at [378, 187] on span "stuborn" at bounding box center [372, 190] width 31 height 10
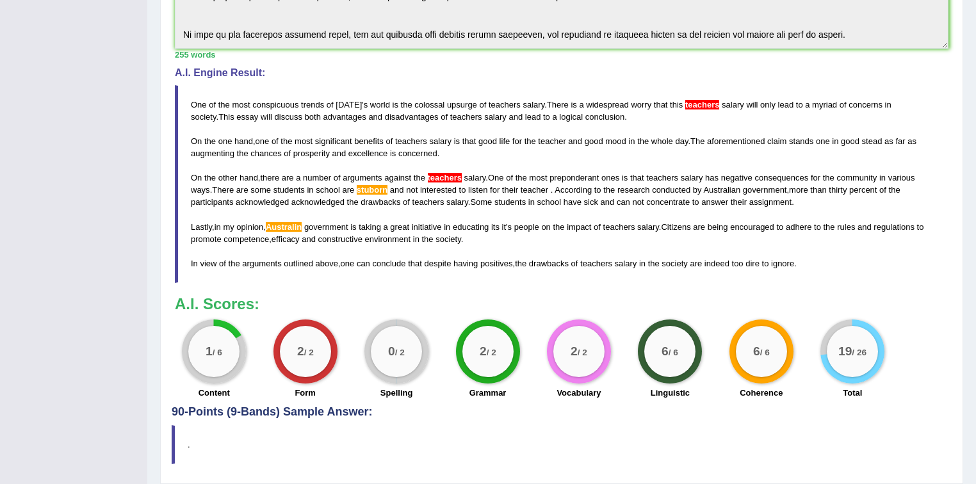
click at [378, 187] on span "stuborn" at bounding box center [372, 190] width 31 height 10
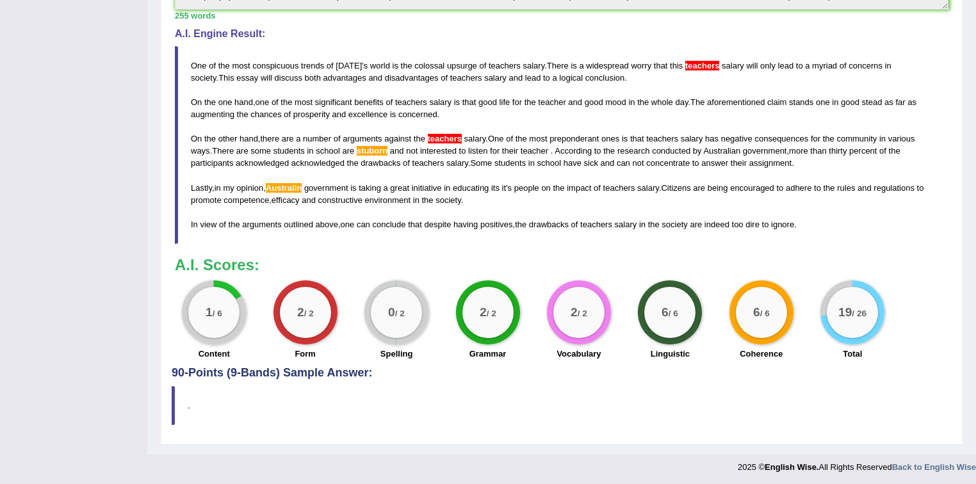
scroll to position [398, 0]
